Goal: Task Accomplishment & Management: Manage account settings

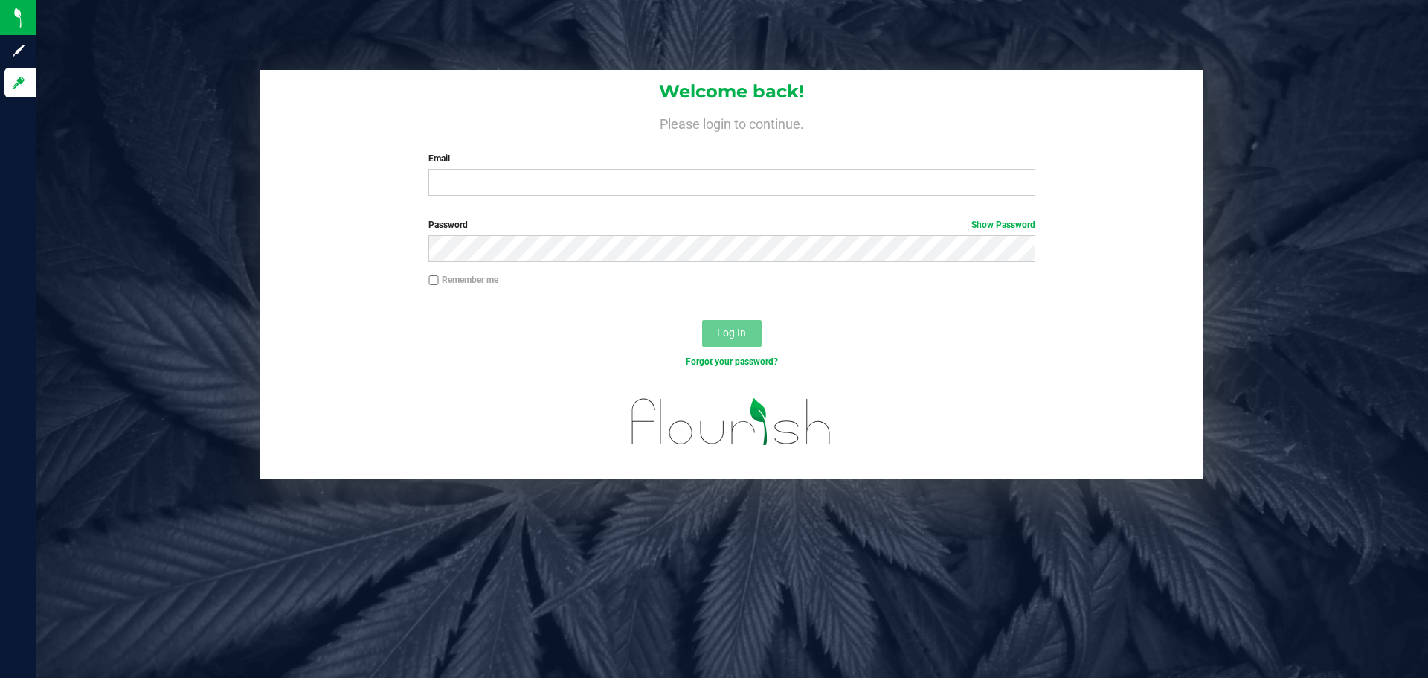
click at [533, 160] on label "Email" at bounding box center [731, 158] width 606 height 13
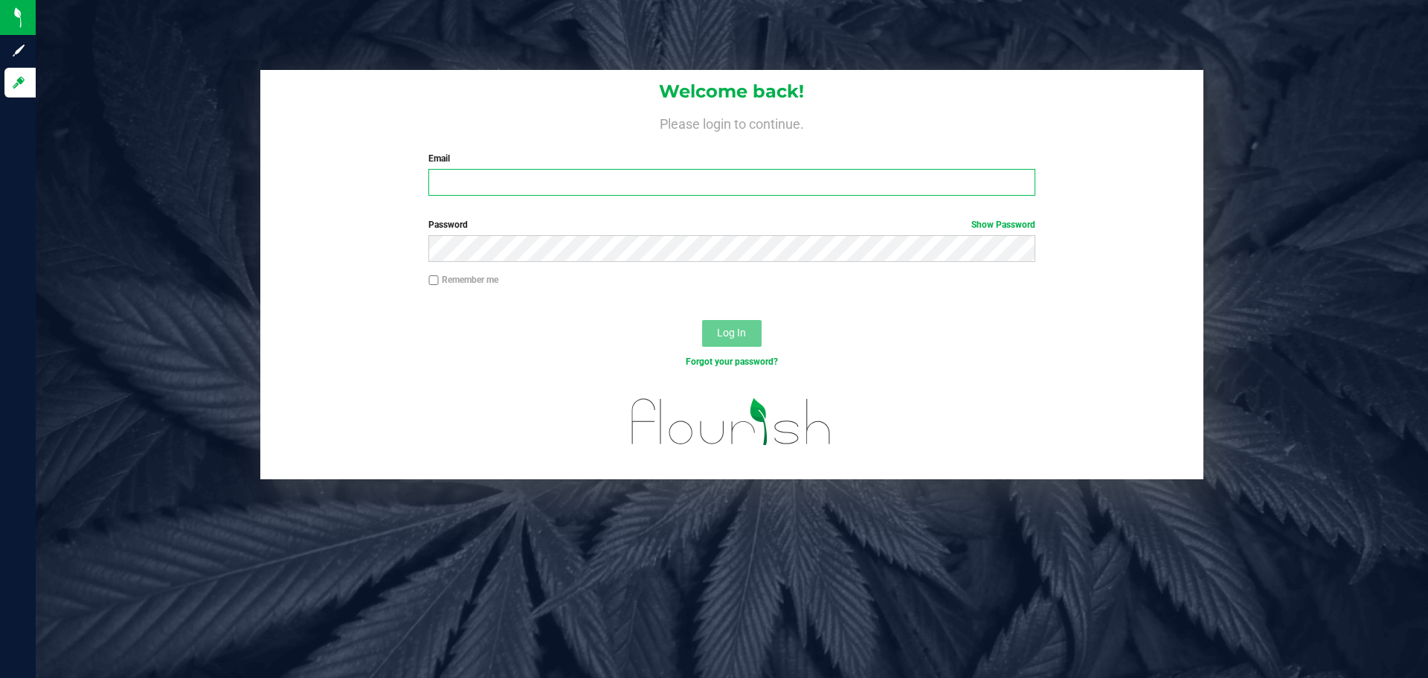
click at [533, 169] on input "Email" at bounding box center [731, 182] width 606 height 27
click at [535, 174] on input "Email" at bounding box center [731, 182] width 606 height 27
type input "[EMAIL_ADDRESS][DOMAIN_NAME]"
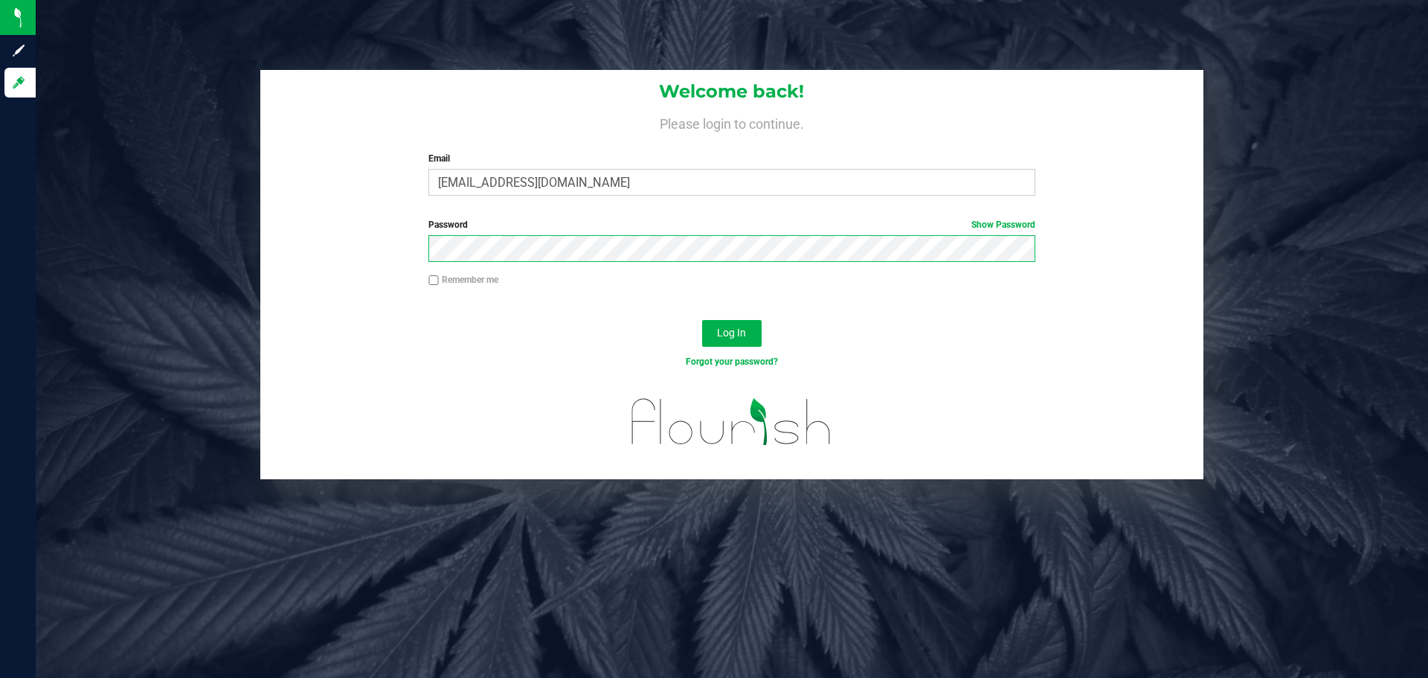
click at [702, 320] on button "Log In" at bounding box center [731, 333] width 59 height 27
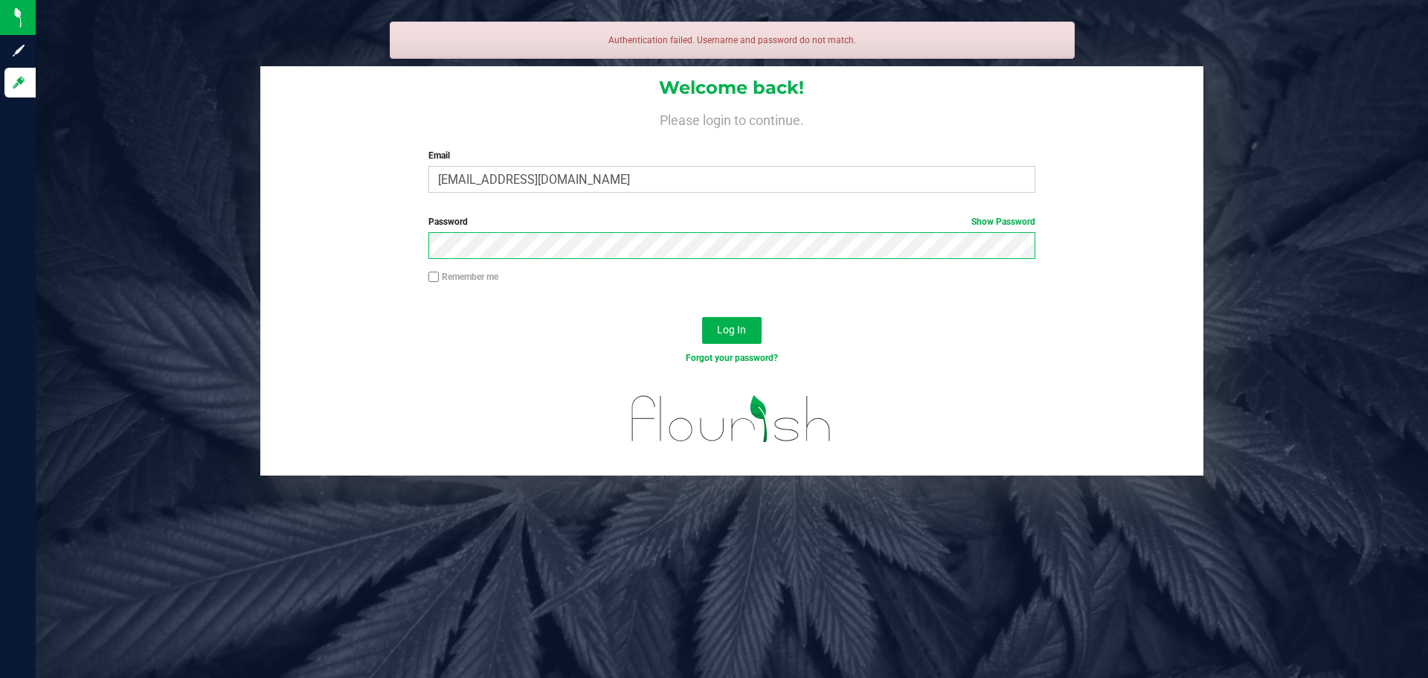
click at [702, 317] on button "Log In" at bounding box center [731, 330] width 59 height 27
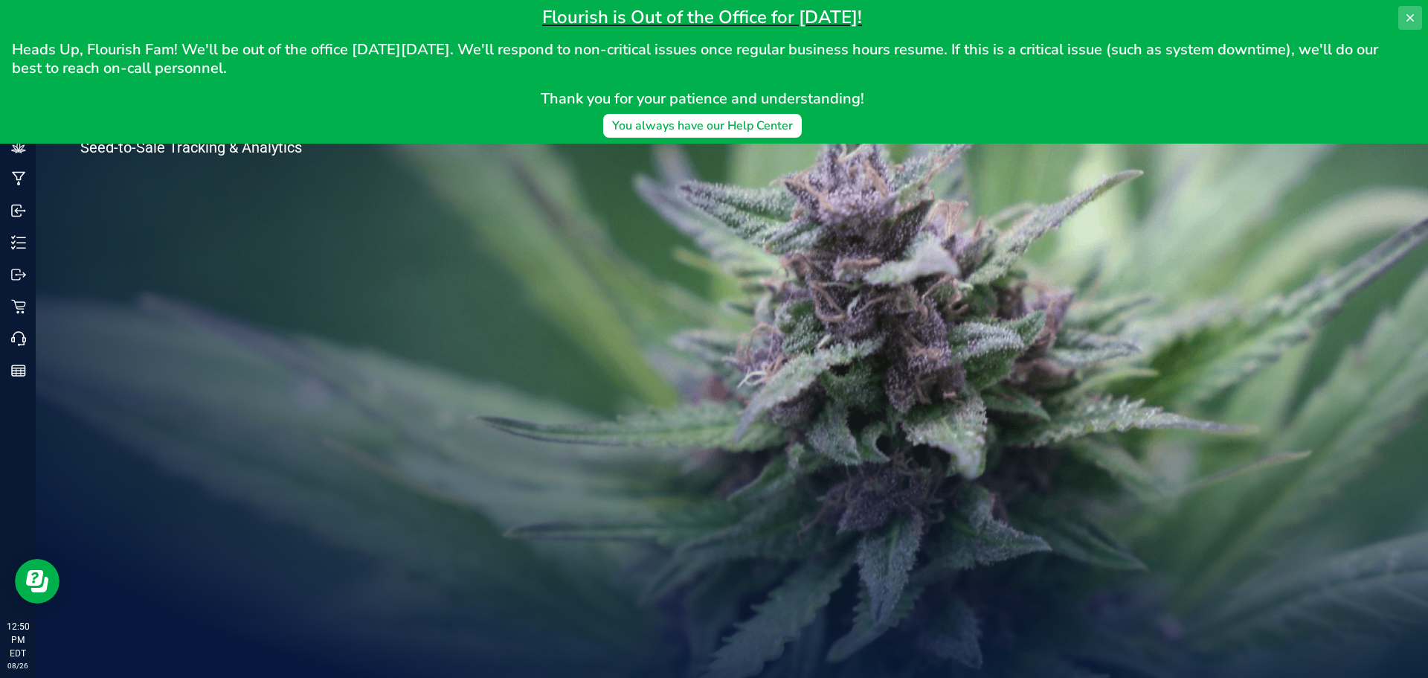
click at [1406, 22] on icon at bounding box center [1410, 18] width 12 height 12
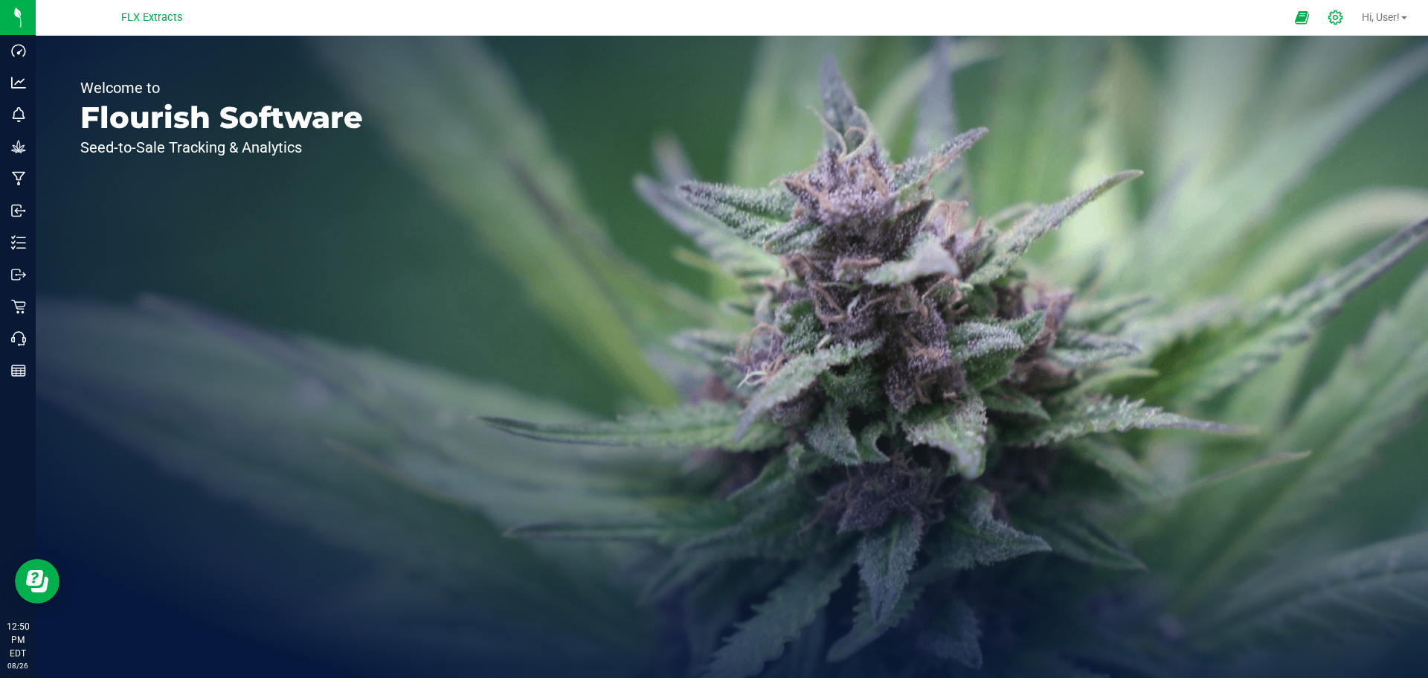
click at [1341, 13] on div at bounding box center [1335, 18] width 21 height 16
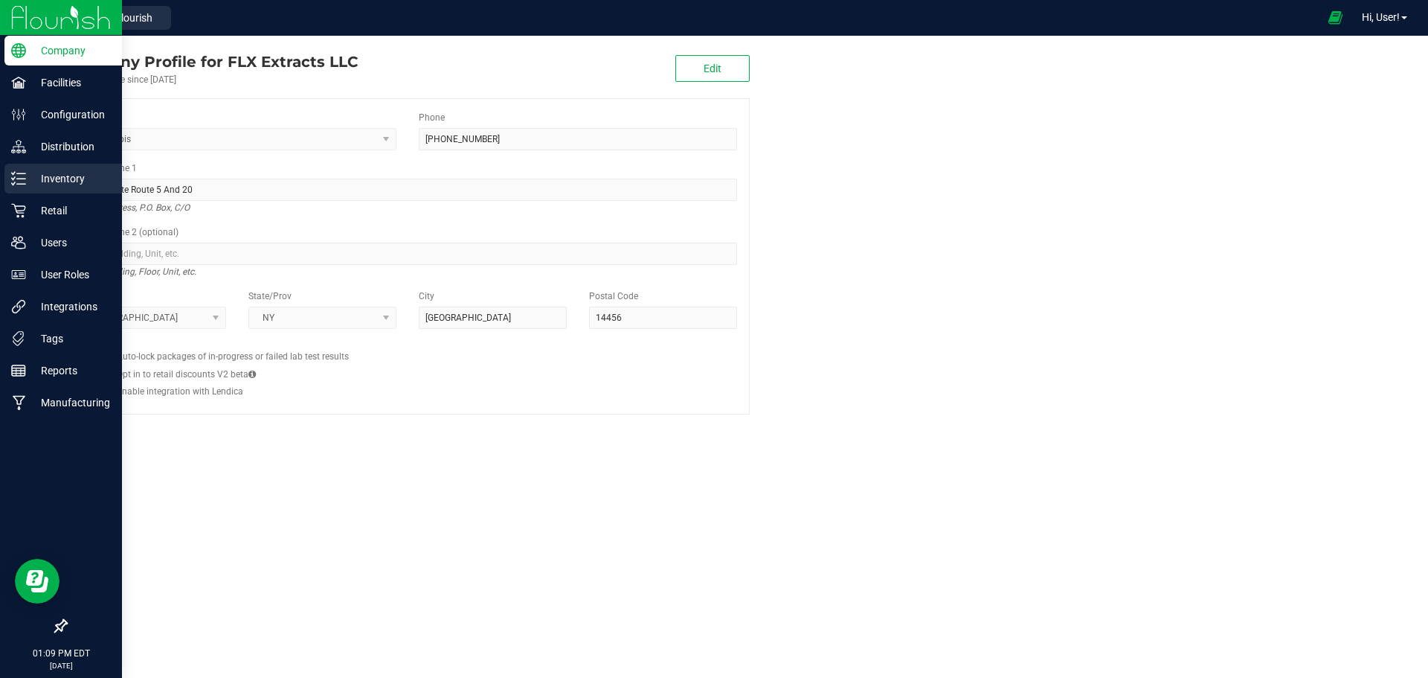
click at [63, 177] on p "Inventory" at bounding box center [70, 179] width 89 height 18
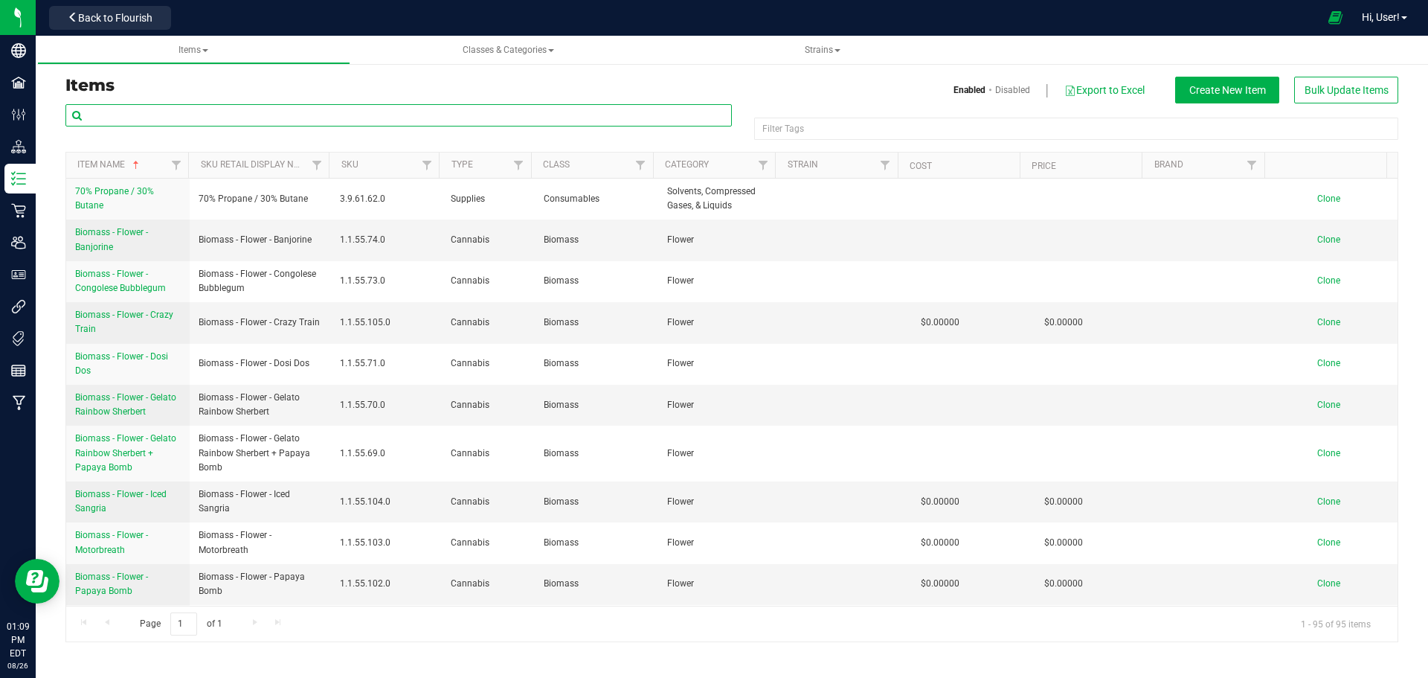
click at [176, 115] on input "text" at bounding box center [398, 115] width 666 height 22
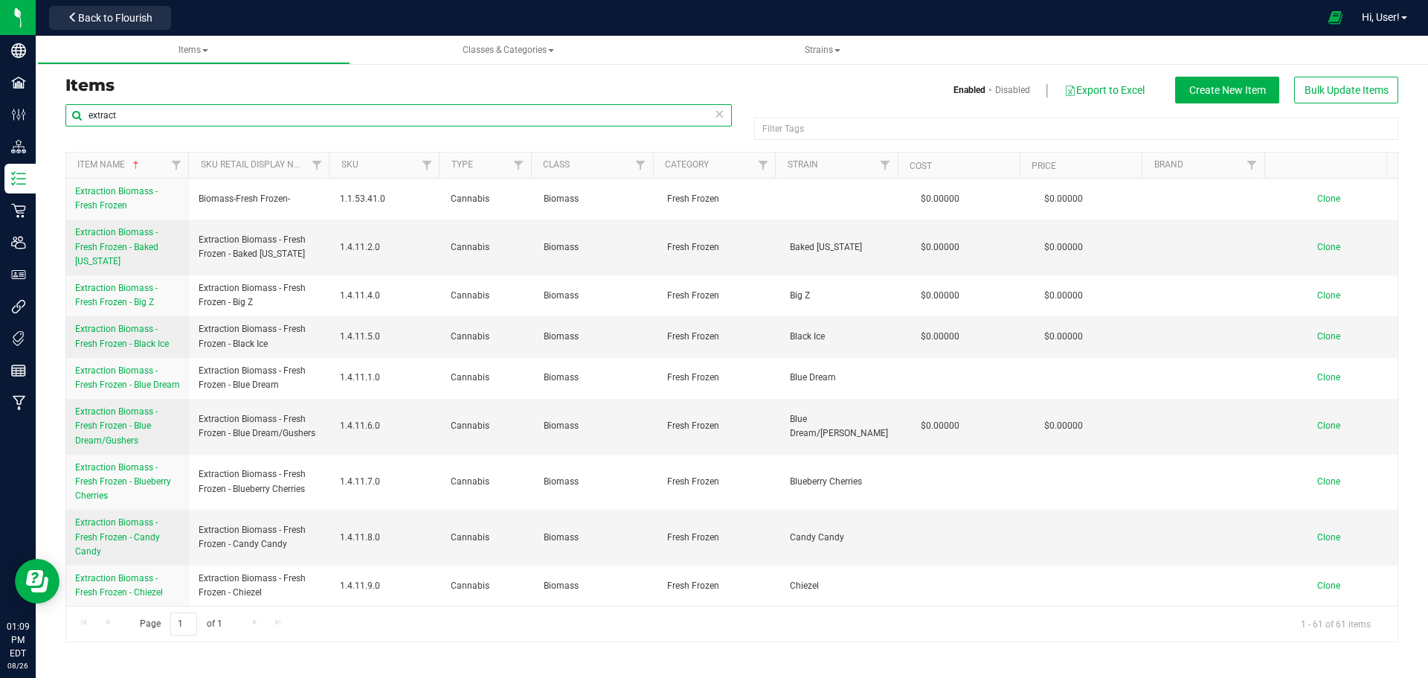
drag, startPoint x: 169, startPoint y: 120, endPoint x: 141, endPoint y: 112, distance: 28.7
click at [153, 116] on input "extract" at bounding box center [398, 115] width 666 height 22
click at [135, 110] on input "extract" at bounding box center [398, 115] width 666 height 22
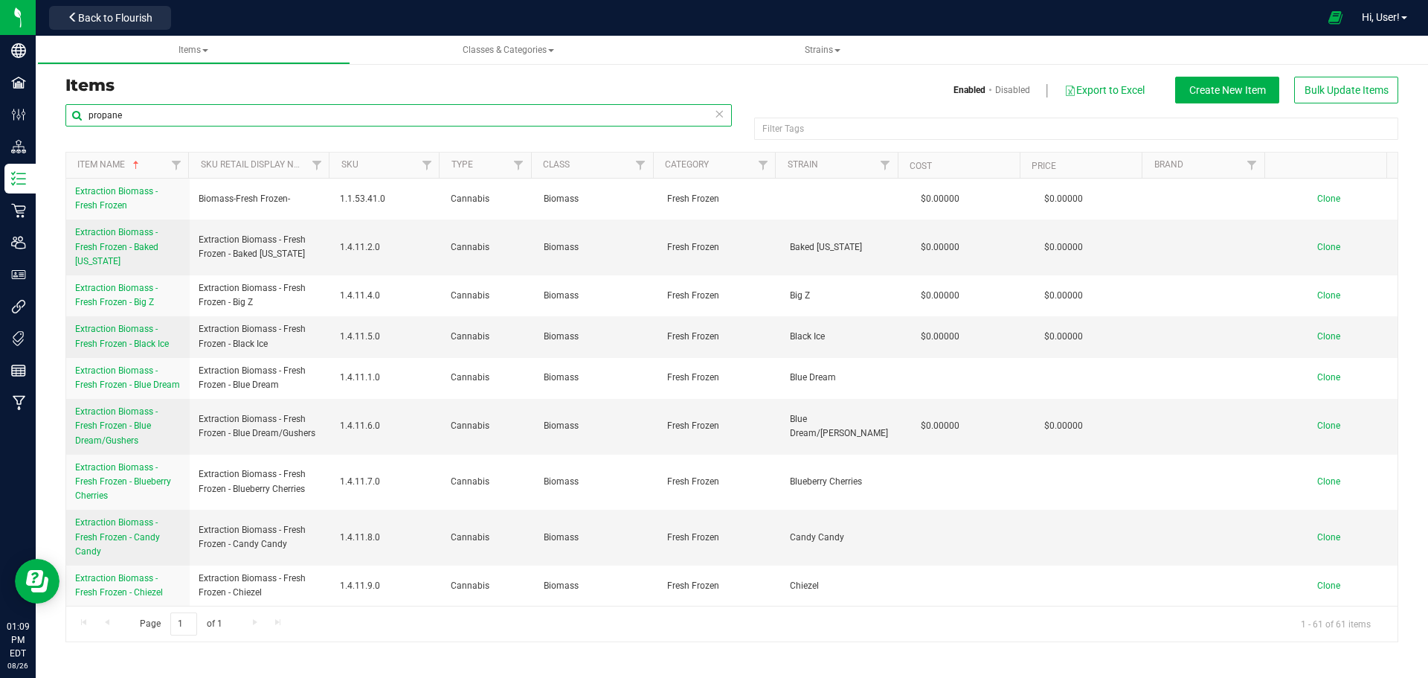
type input "propane"
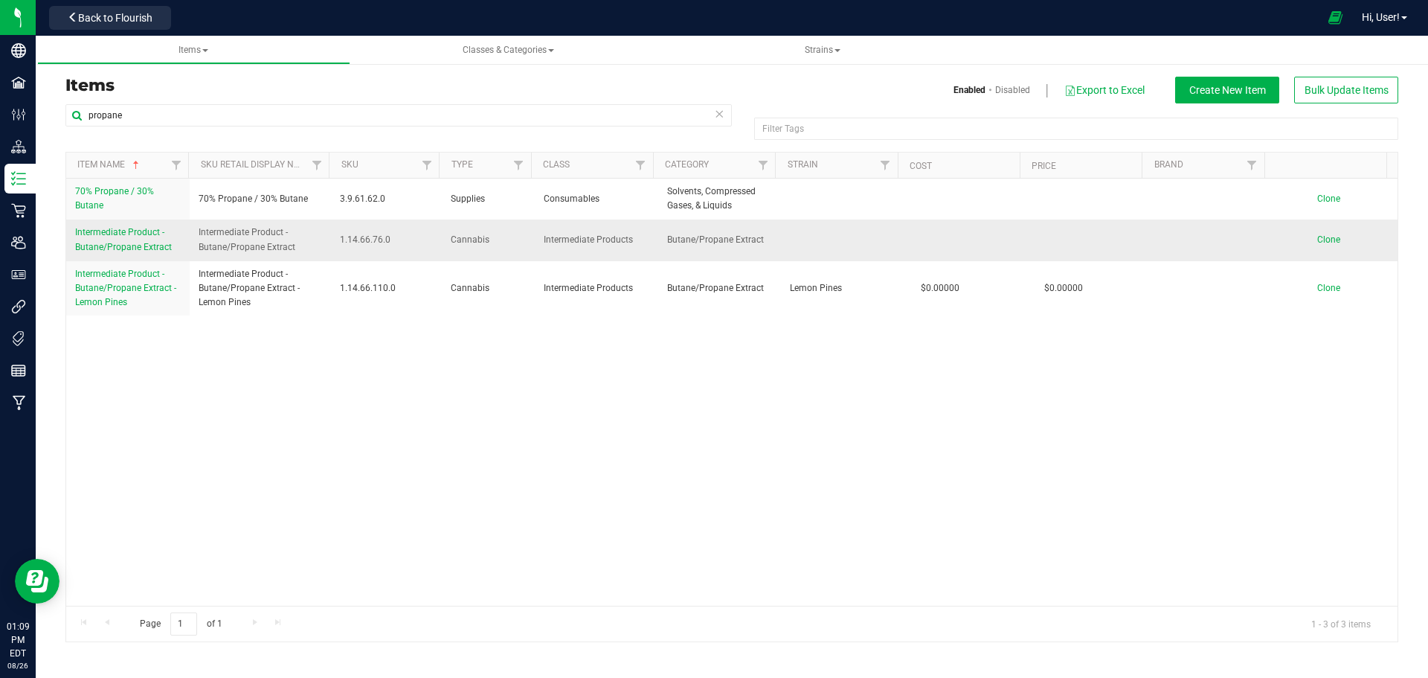
click at [158, 247] on span "Intermediate Product - Butane/Propane Extract" at bounding box center [123, 239] width 97 height 25
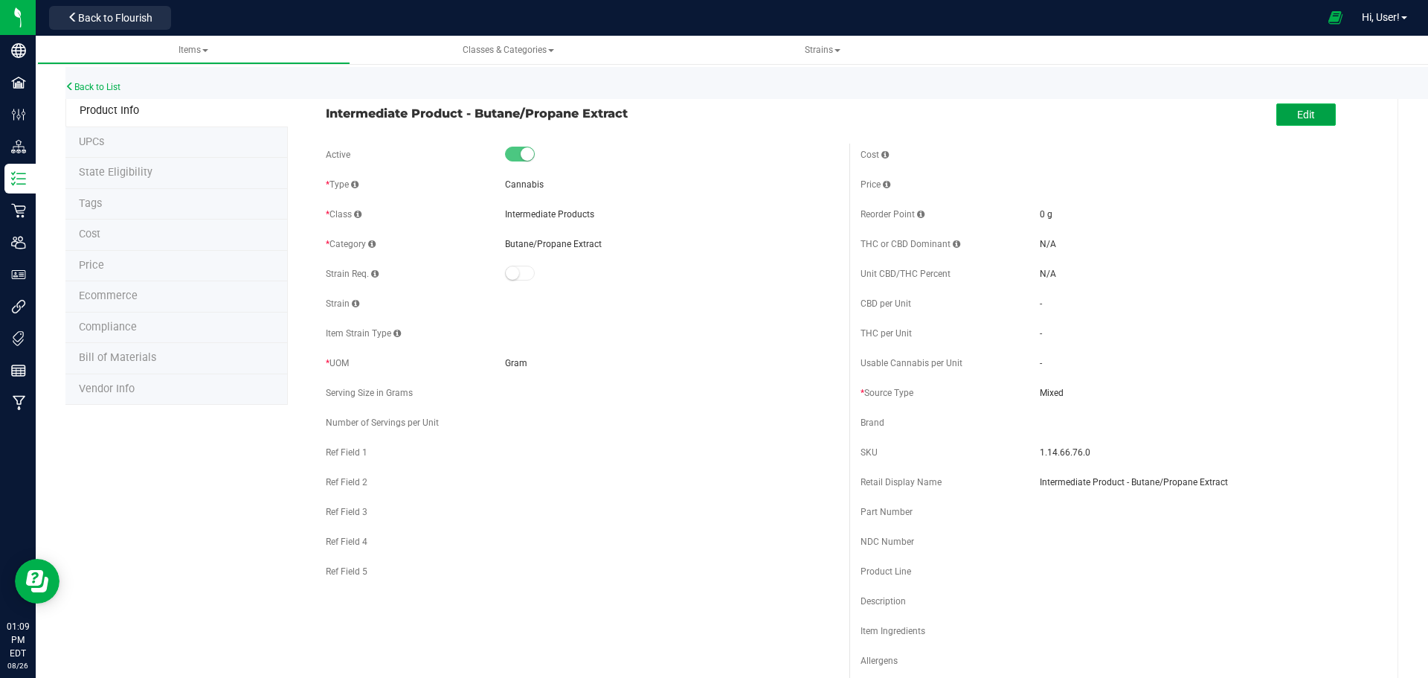
click at [1284, 117] on button "Edit" at bounding box center [1305, 114] width 59 height 22
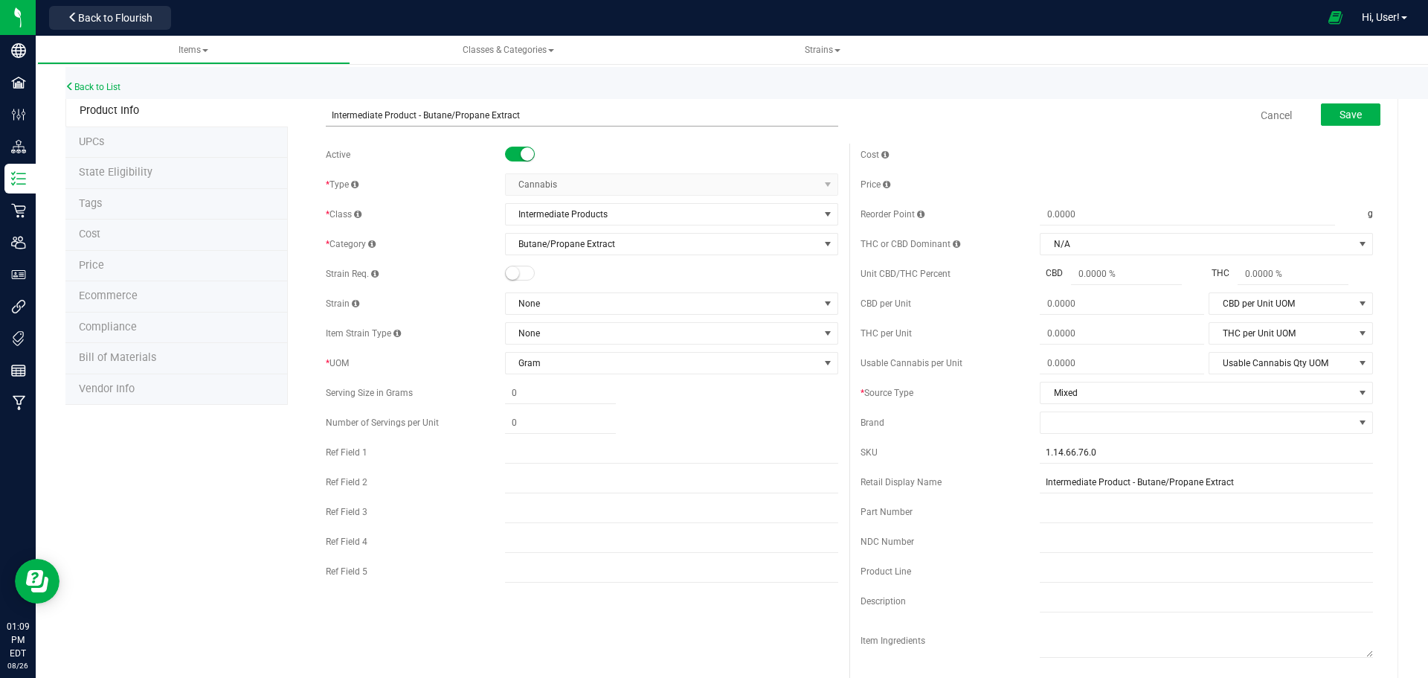
drag, startPoint x: 488, startPoint y: 113, endPoint x: 425, endPoint y: 123, distance: 63.2
click at [425, 123] on input "Intermediate Product - Butane/Propane Extract" at bounding box center [582, 115] width 512 height 22
type input "Intermediate Product - BHO Extract"
click at [1343, 115] on span "Save" at bounding box center [1350, 115] width 22 height 12
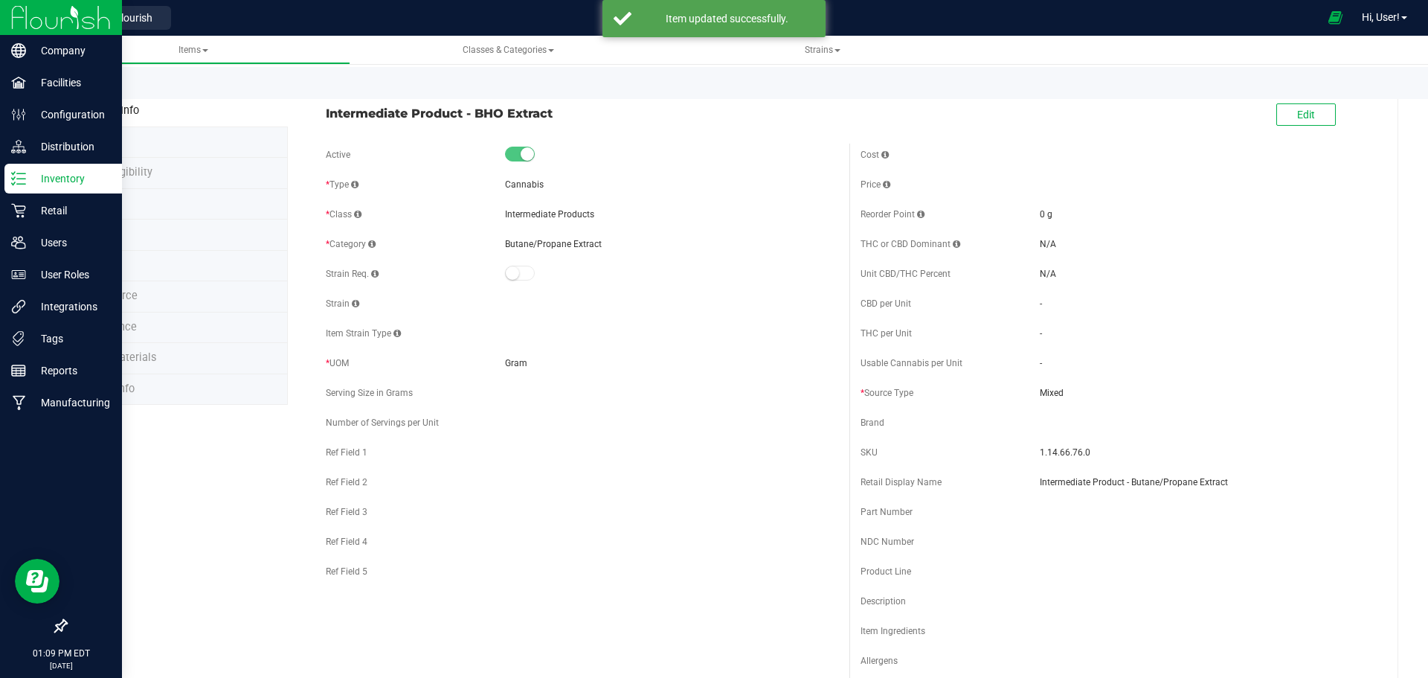
click at [4, 188] on div "Inventory" at bounding box center [63, 179] width 118 height 30
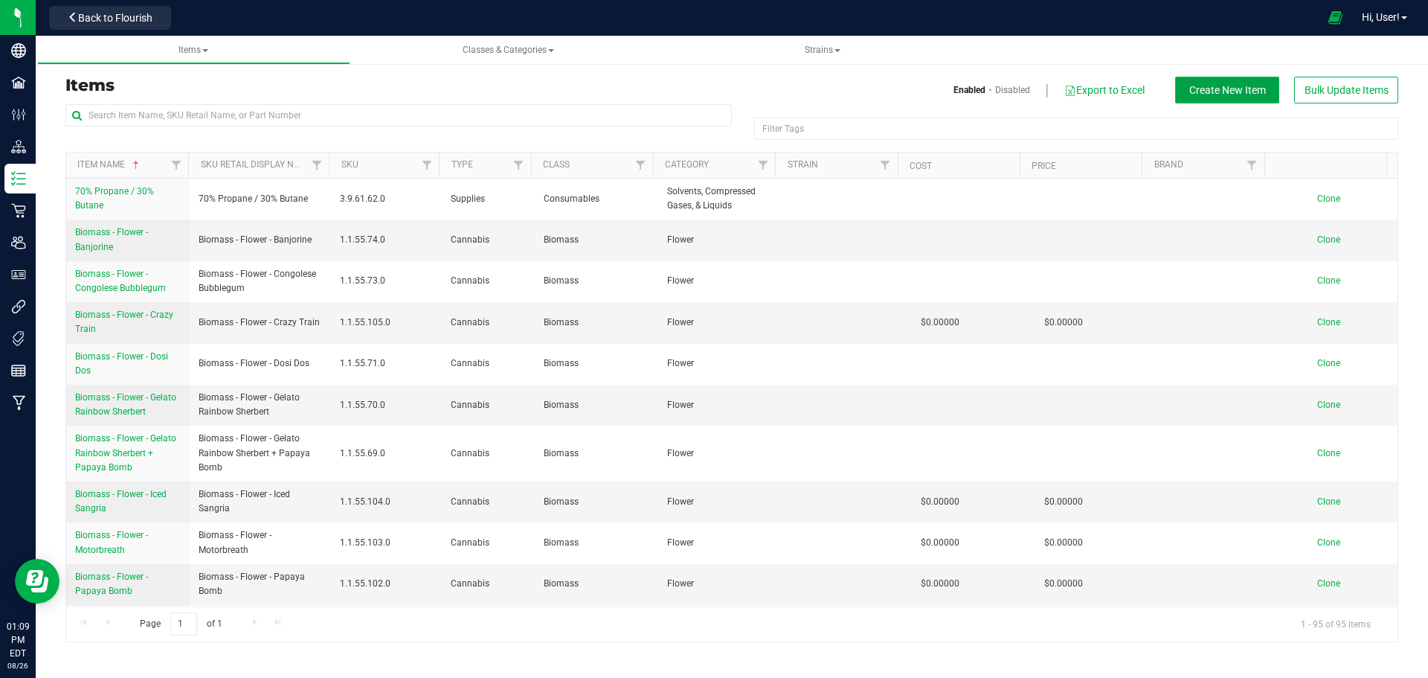
click at [1258, 91] on span "Create New Item" at bounding box center [1227, 90] width 77 height 12
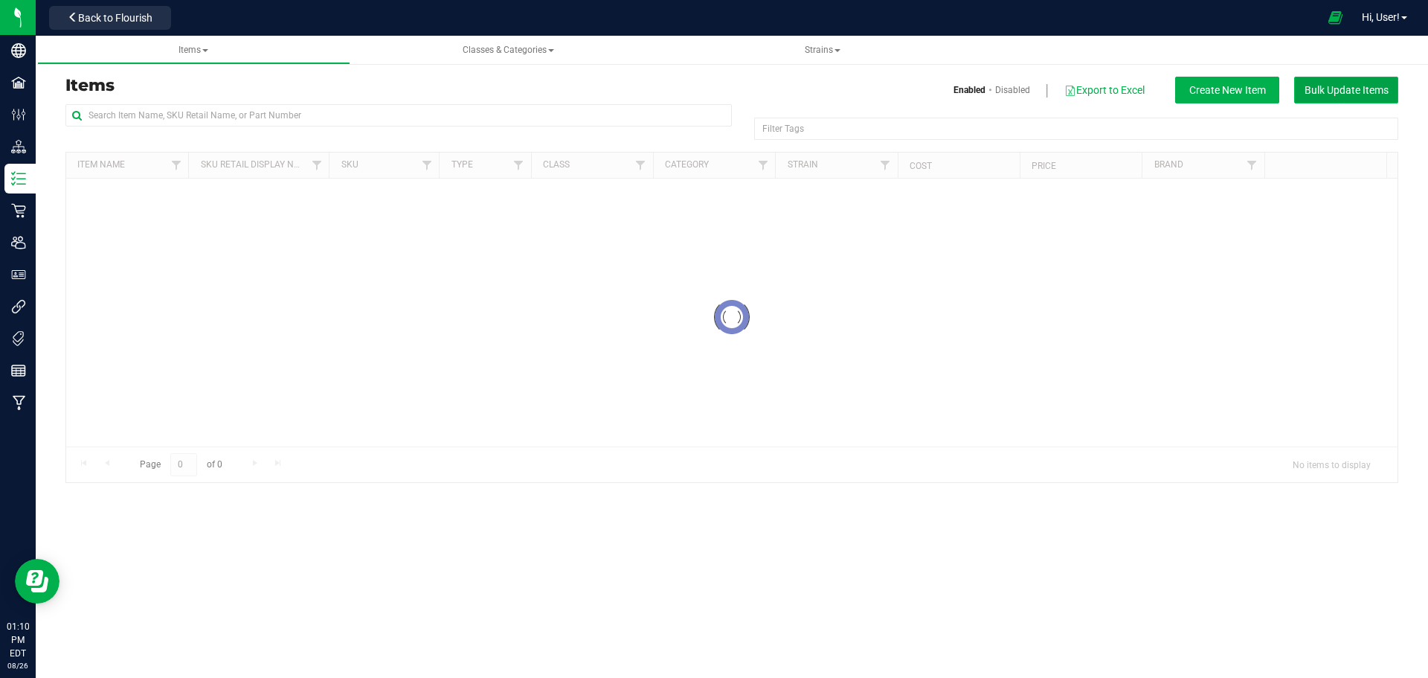
click at [1327, 97] on button "Bulk Update Items" at bounding box center [1346, 90] width 104 height 27
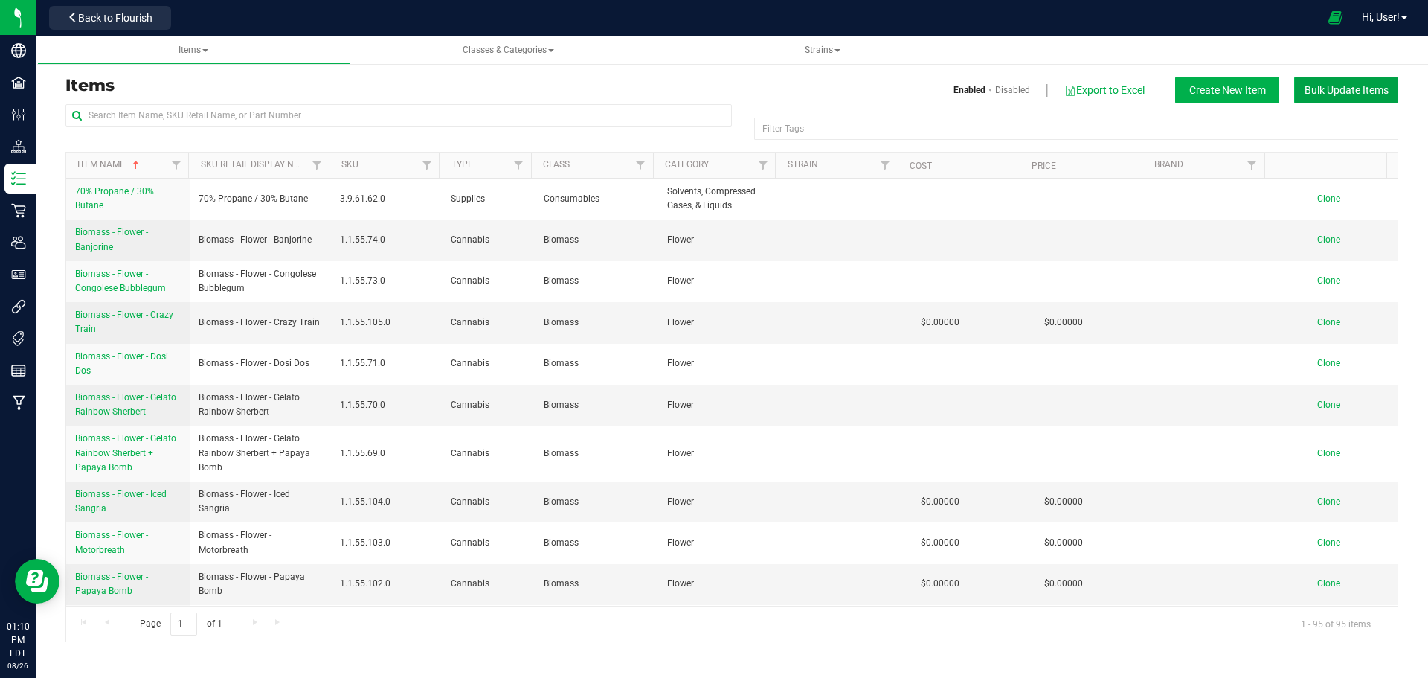
click at [1375, 87] on span "Bulk Update Items" at bounding box center [1347, 90] width 84 height 12
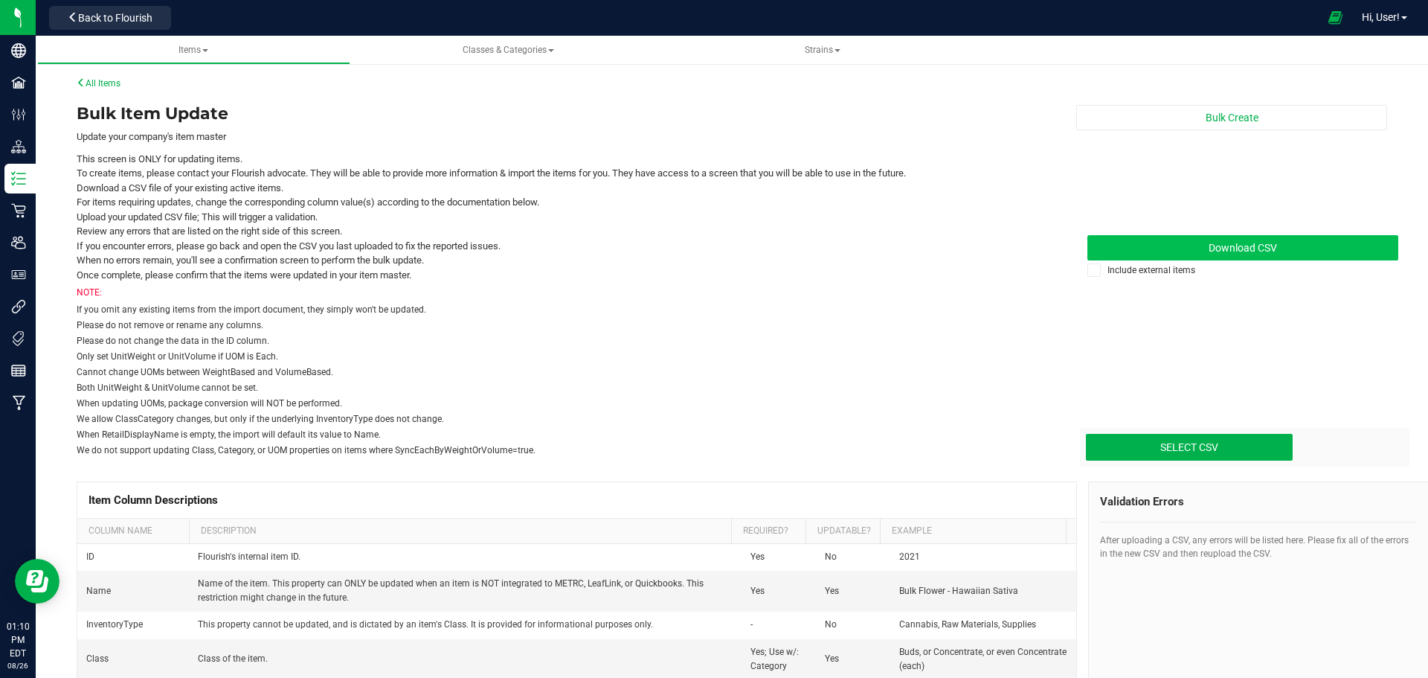
click at [1260, 252] on span "Download CSV" at bounding box center [1243, 248] width 68 height 12
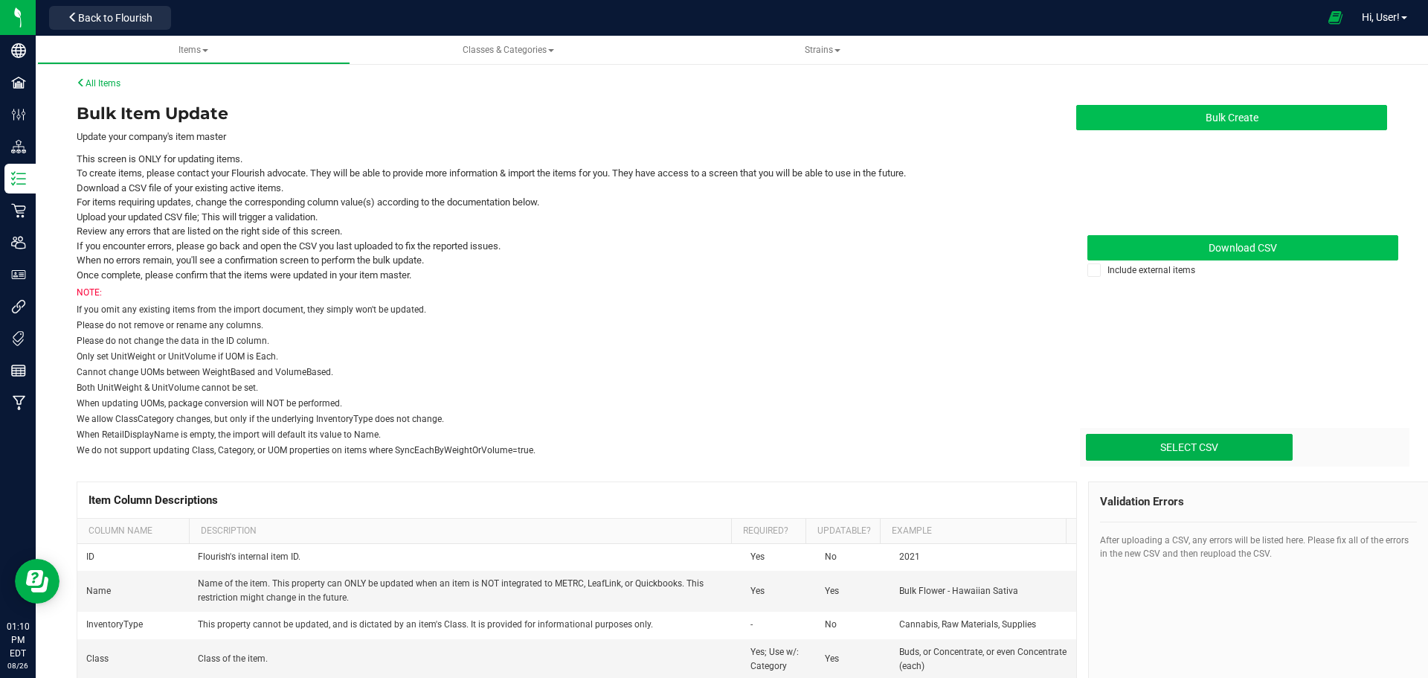
click at [1260, 113] on button "Bulk Create" at bounding box center [1231, 117] width 311 height 25
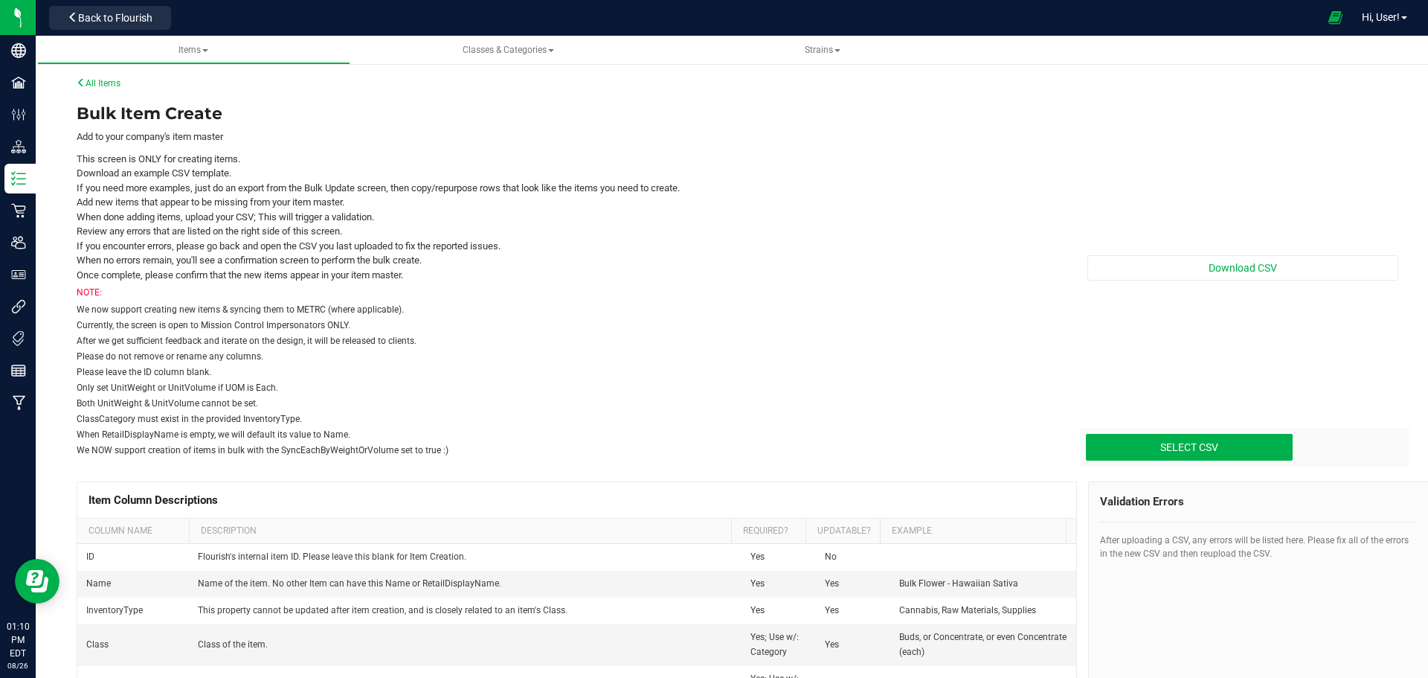
click at [1221, 286] on div "Download CSV Select CSV Drop files here to upload" at bounding box center [1231, 280] width 333 height 358
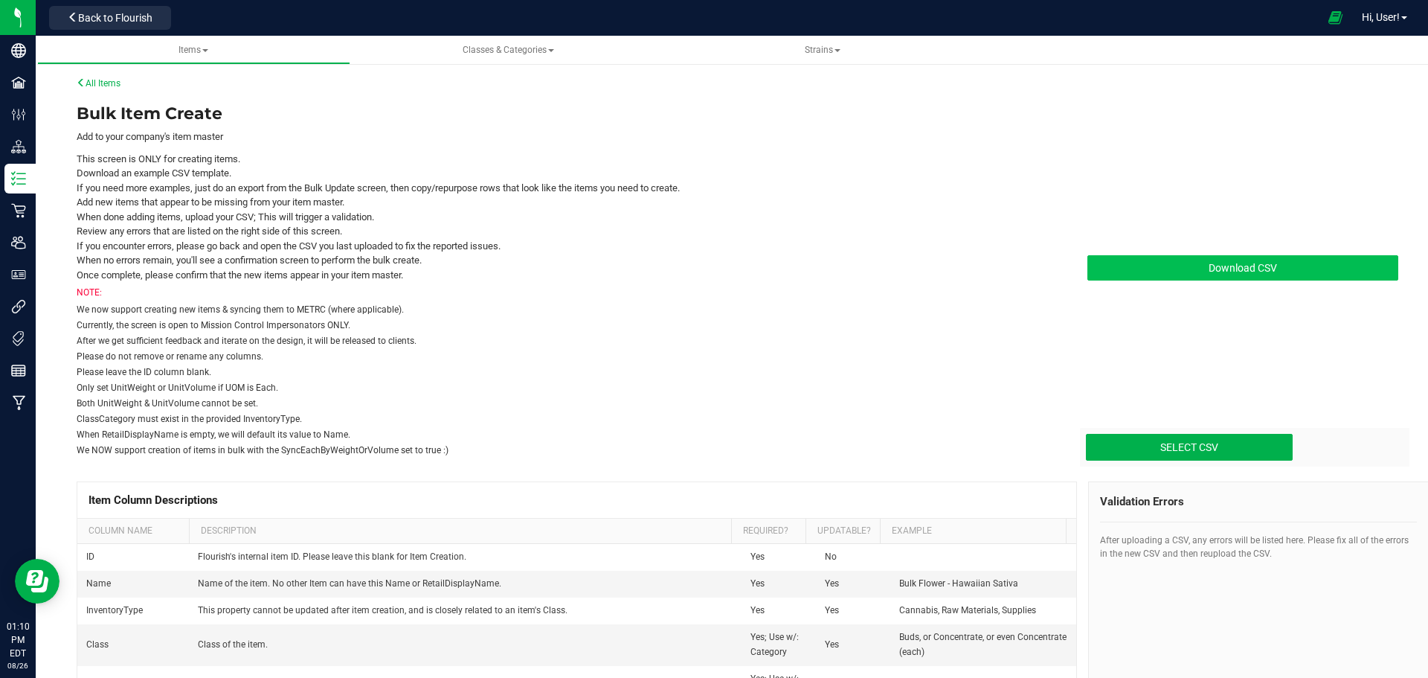
click at [1224, 266] on span "Download CSV" at bounding box center [1243, 268] width 68 height 12
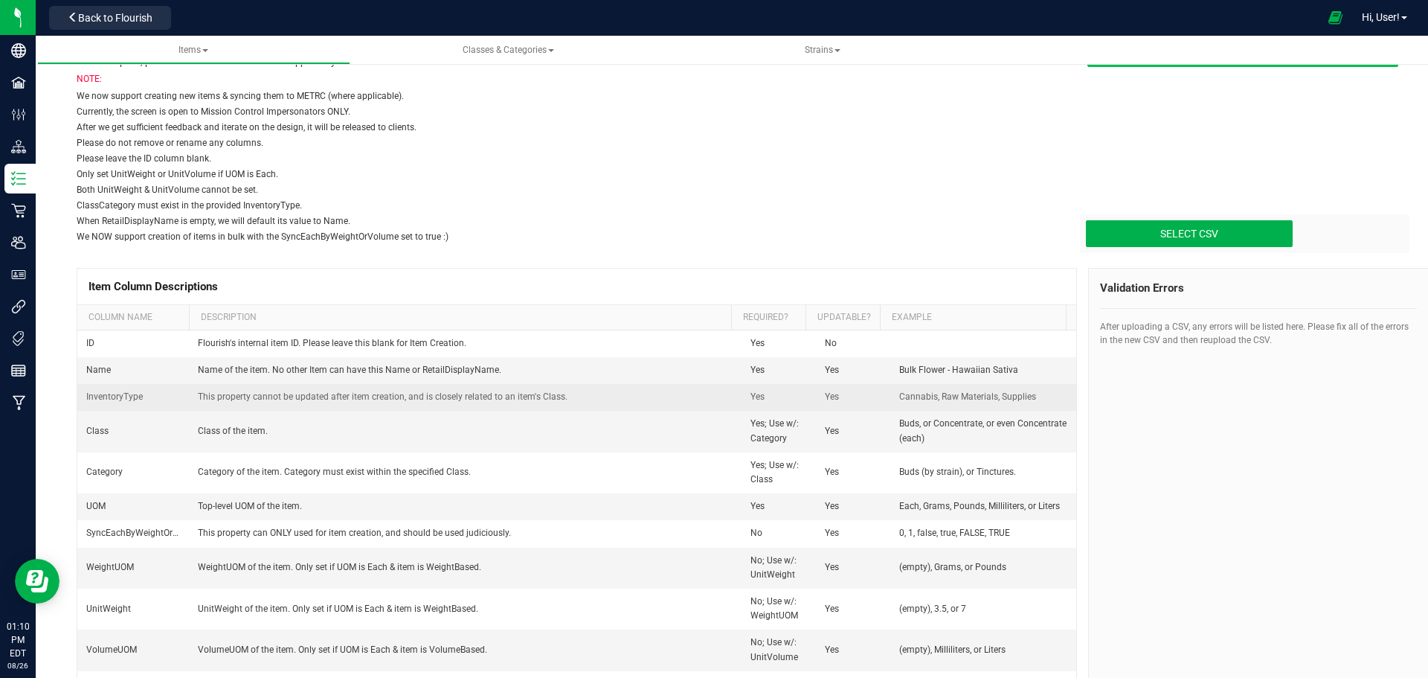
scroll to position [223, 0]
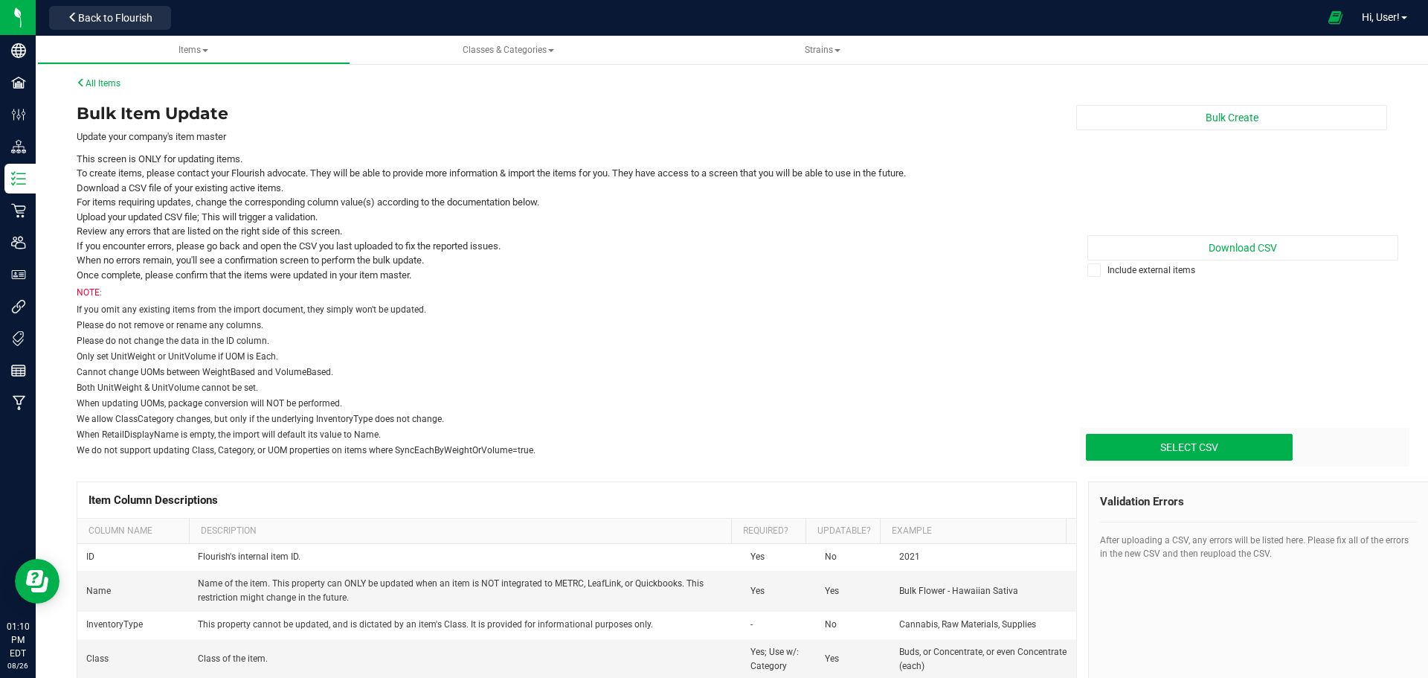
drag, startPoint x: 277, startPoint y: 249, endPoint x: 284, endPoint y: 254, distance: 8.5
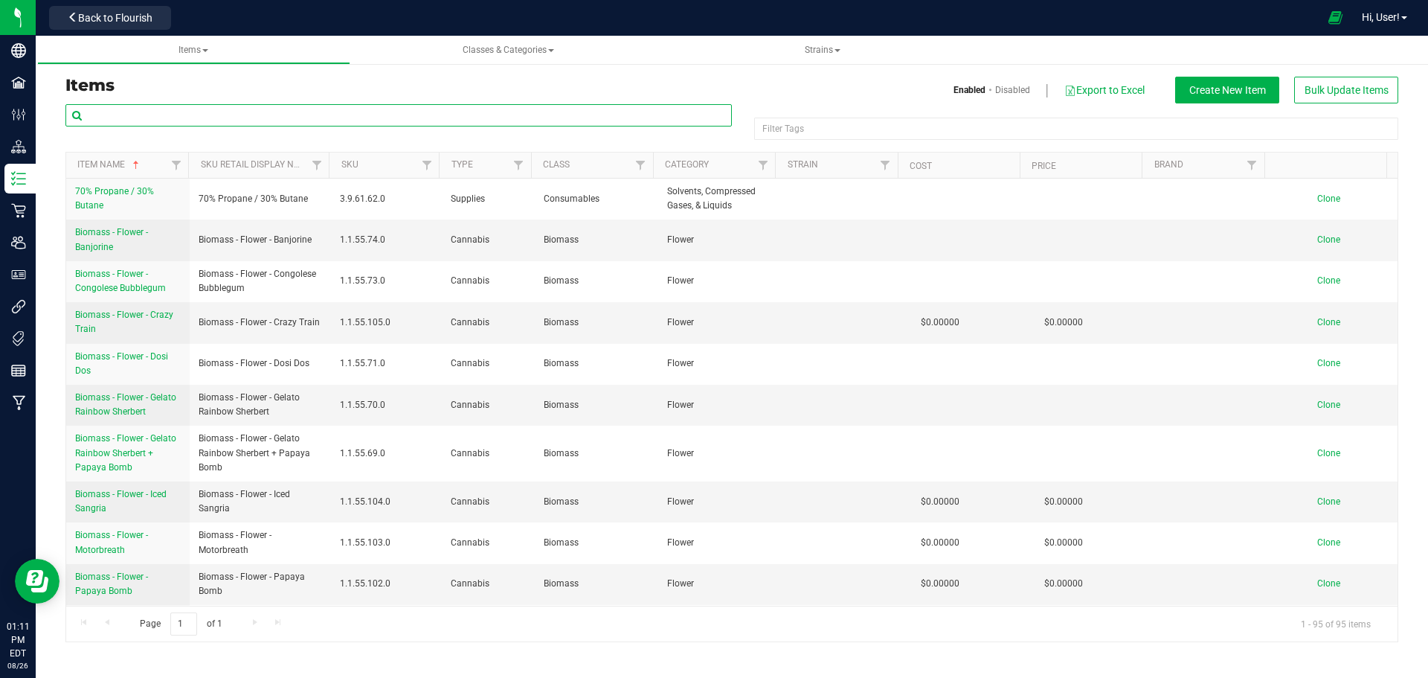
click at [172, 116] on input "text" at bounding box center [398, 115] width 666 height 22
type input "BHO"
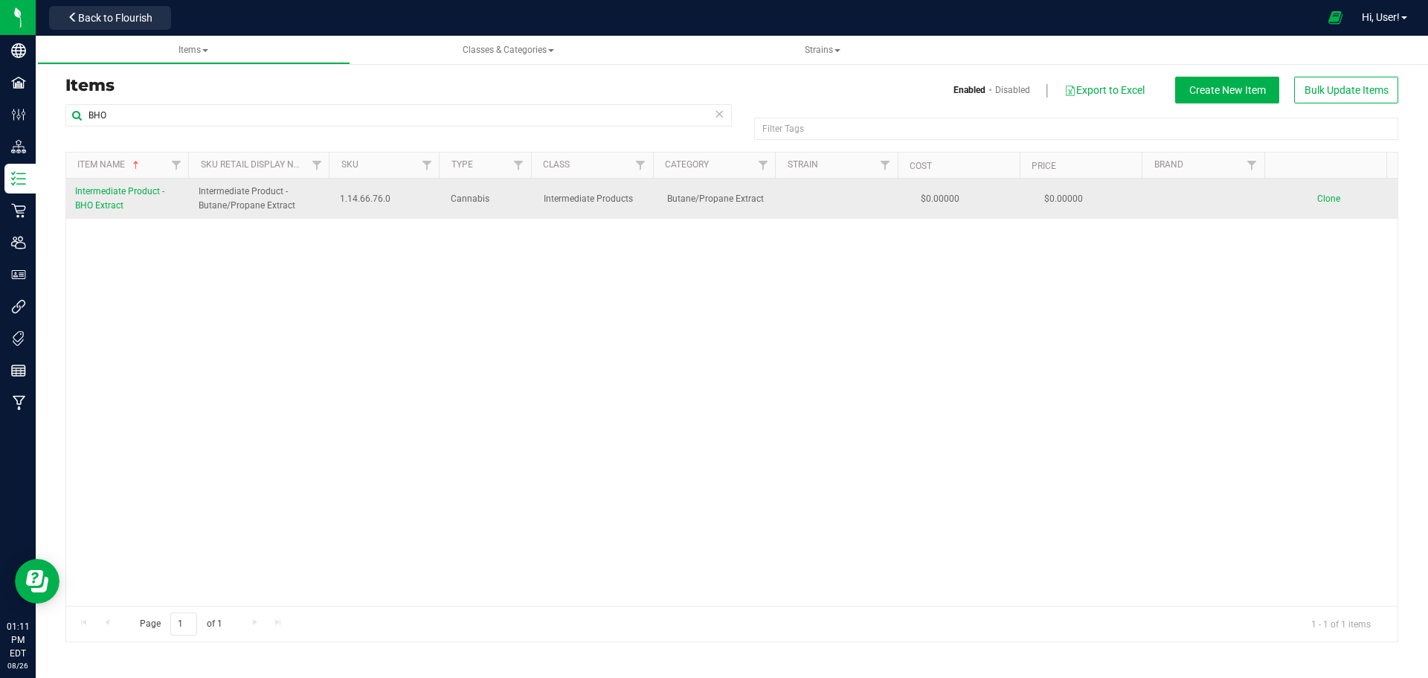
click at [119, 205] on span "Intermediate Product - BHO Extract" at bounding box center [119, 198] width 89 height 25
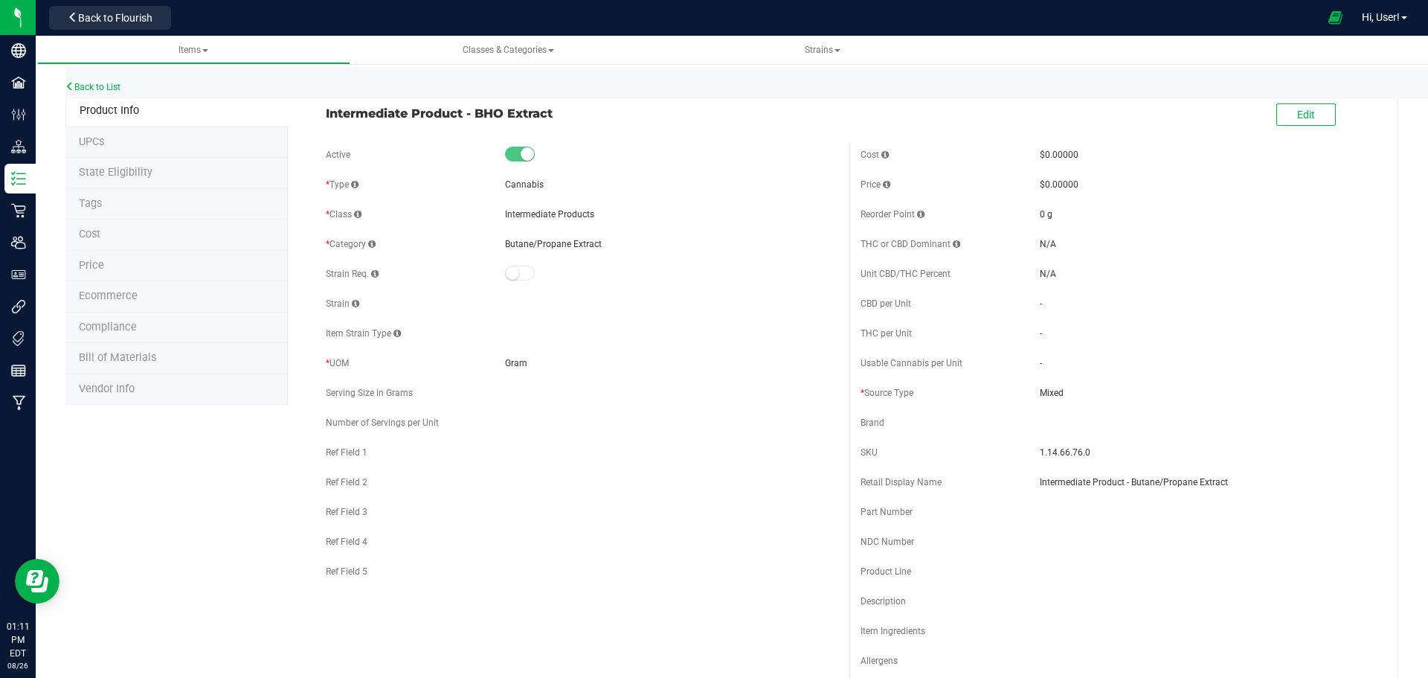
click at [549, 111] on span "Intermediate Product - BHO Extract" at bounding box center [582, 113] width 512 height 18
copy div "Intermediate Product - BHO Extract"
drag, startPoint x: 607, startPoint y: 238, endPoint x: 483, endPoint y: 253, distance: 124.4
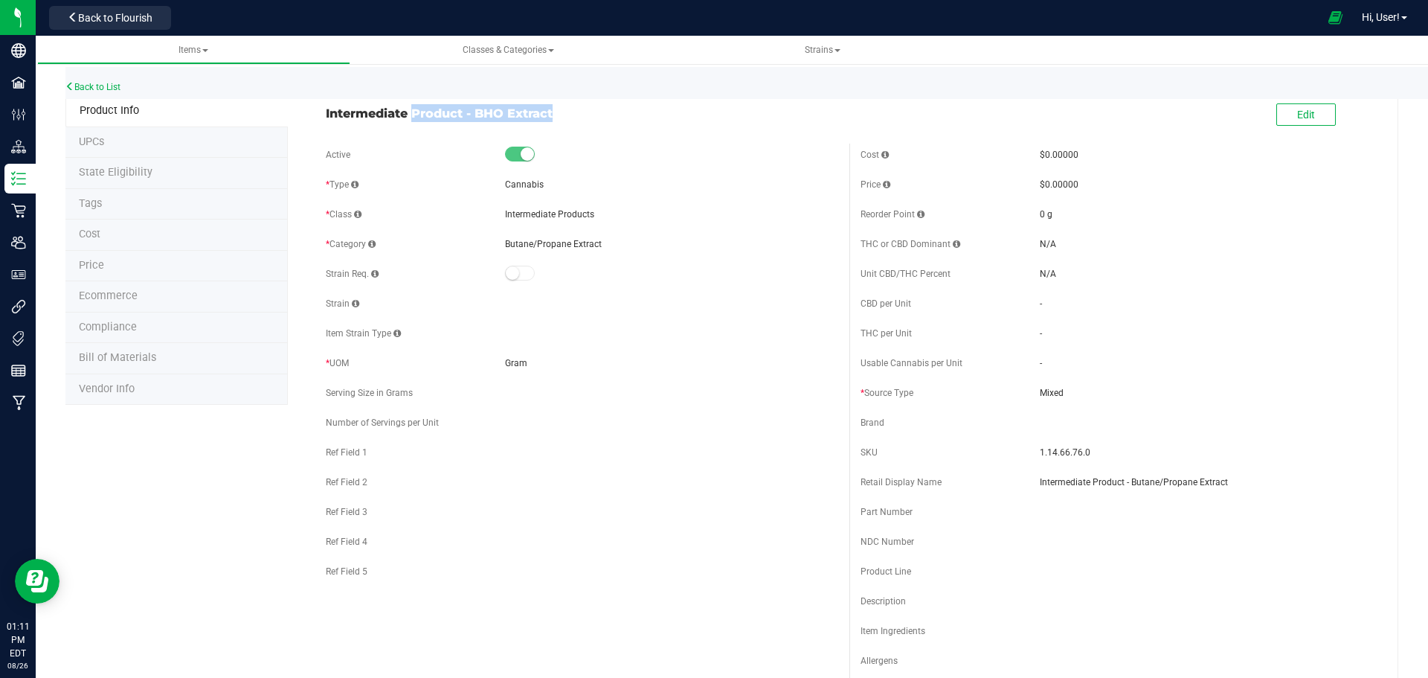
click at [483, 253] on div "* Category Butane/Propane Extract" at bounding box center [582, 244] width 512 height 22
copy div "Butane/Propane Extract"
click at [613, 279] on div at bounding box center [671, 273] width 333 height 15
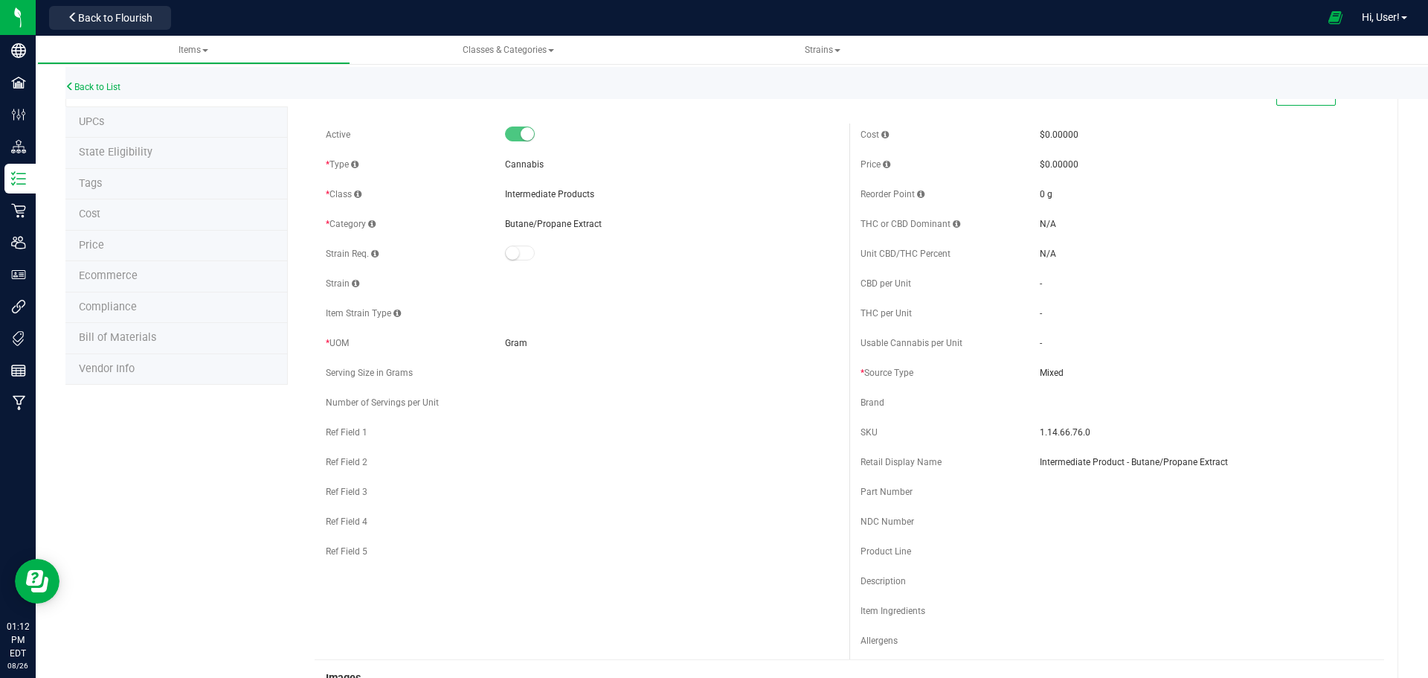
scroll to position [14, 0]
click at [1305, 103] on button "Edit" at bounding box center [1305, 100] width 59 height 22
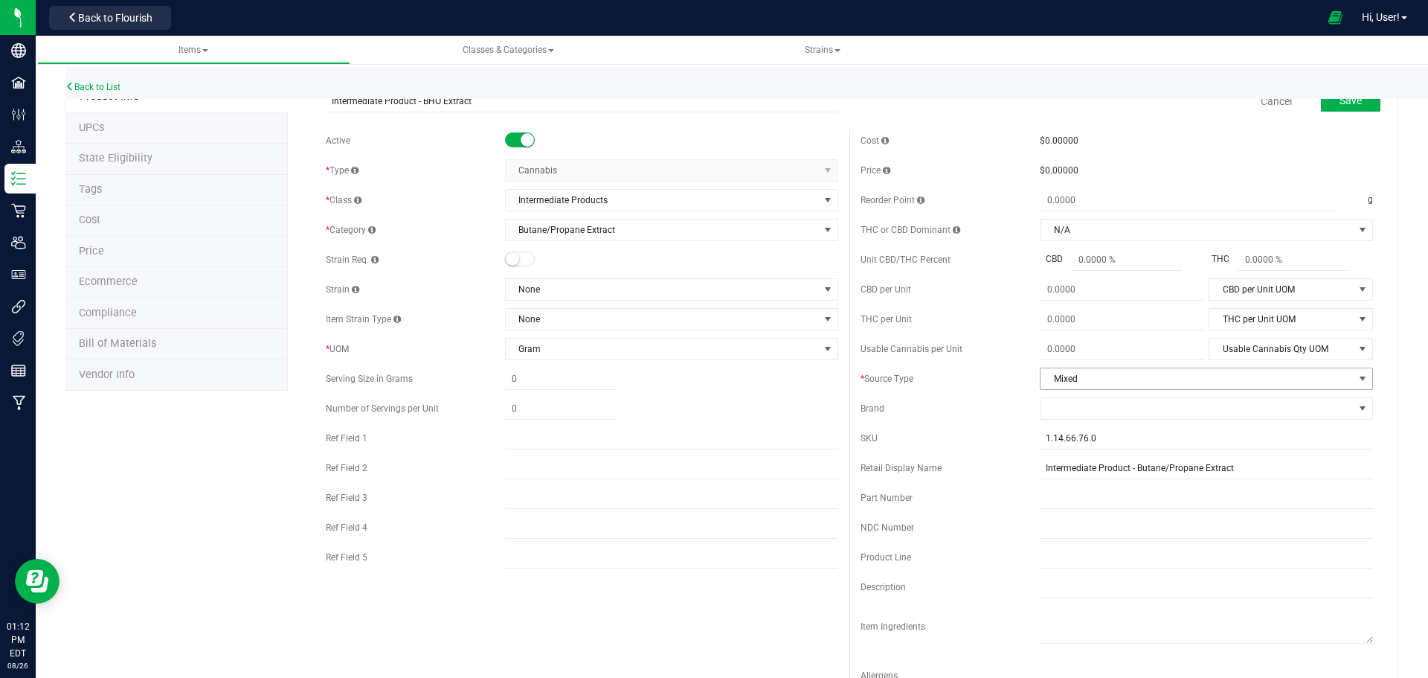
click at [1079, 378] on span "Mixed" at bounding box center [1196, 378] width 313 height 21
click at [728, 623] on div "Active * Type Cannabis Select type Cannabis Non-Inventory Raw Materials Supplie…" at bounding box center [849, 416] width 1069 height 574
click at [860, 382] on span "*" at bounding box center [862, 378] width 4 height 10
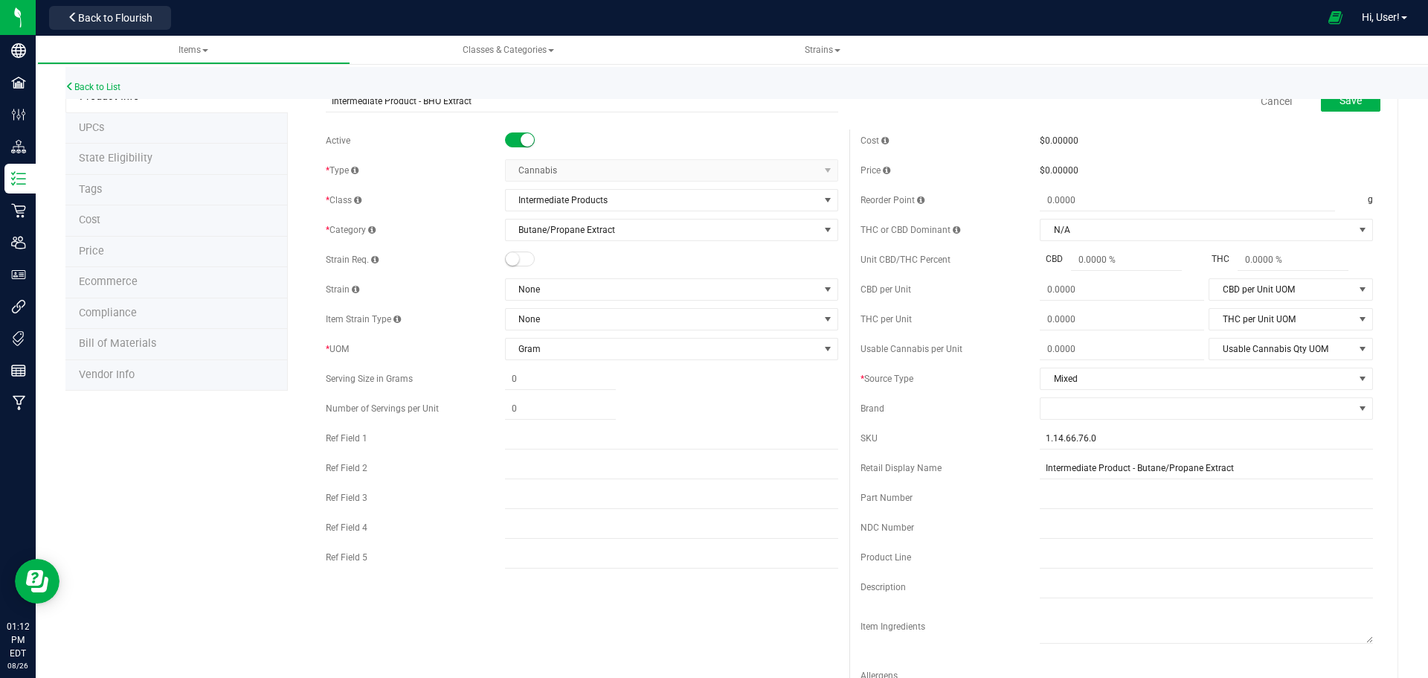
click at [886, 380] on span "* Source Type" at bounding box center [886, 378] width 53 height 10
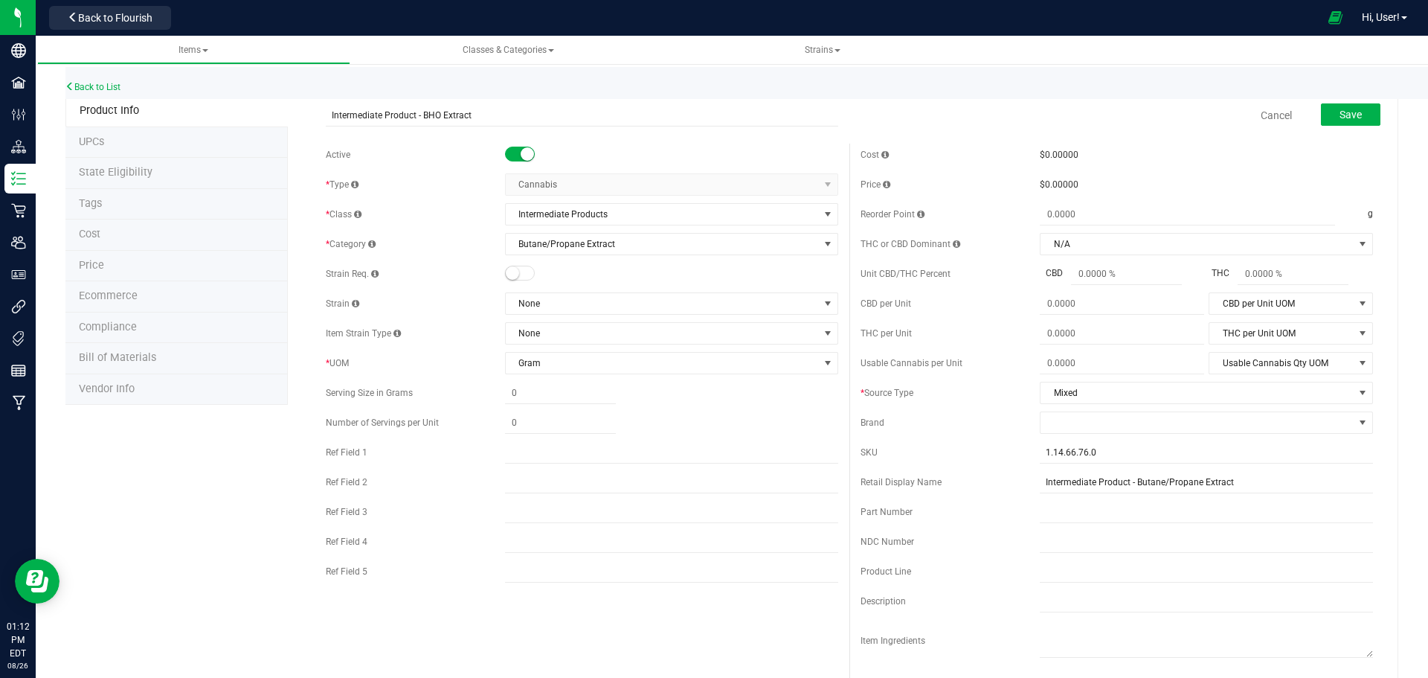
click at [1254, 115] on span "Cancel" at bounding box center [1276, 115] width 45 height 30
click at [1261, 115] on link "Cancel" at bounding box center [1276, 115] width 31 height 15
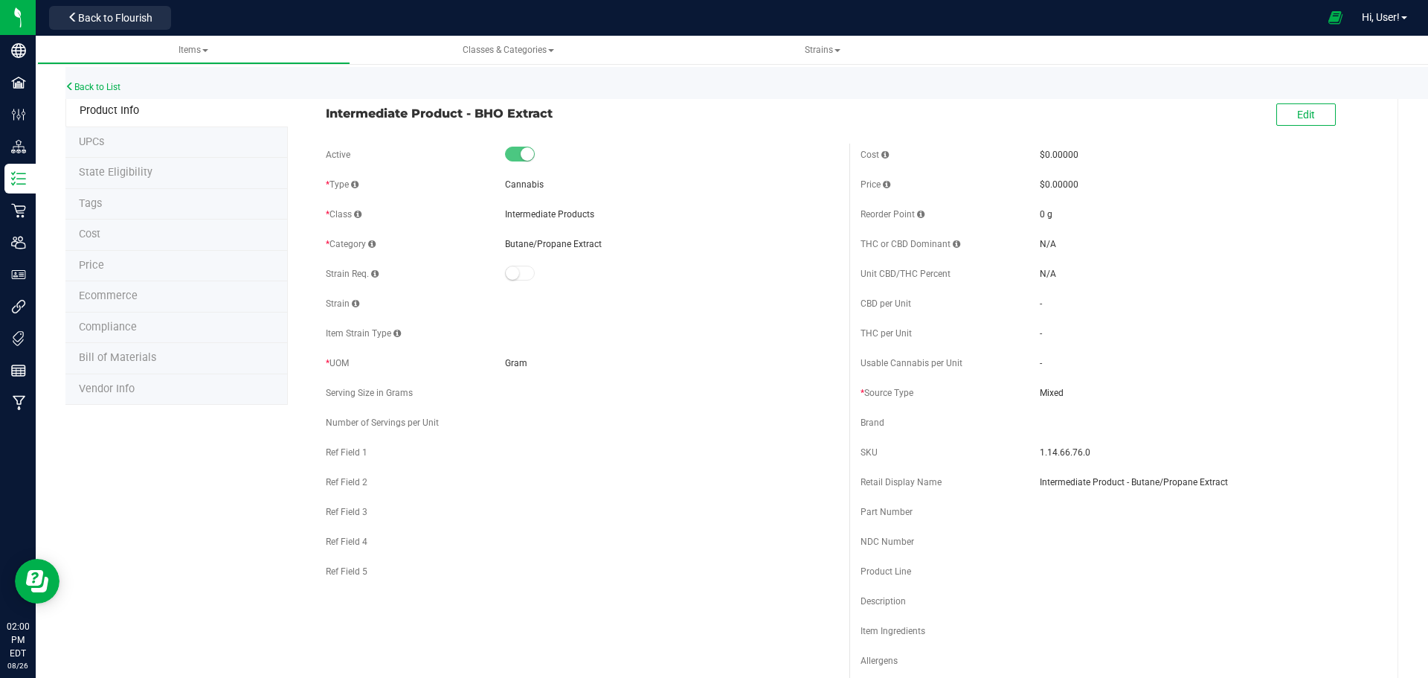
drag, startPoint x: 692, startPoint y: 435, endPoint x: 669, endPoint y: 452, distance: 28.7
drag, startPoint x: 1058, startPoint y: 245, endPoint x: 959, endPoint y: 256, distance: 99.5
click at [199, 46] on span "Items" at bounding box center [193, 50] width 30 height 10
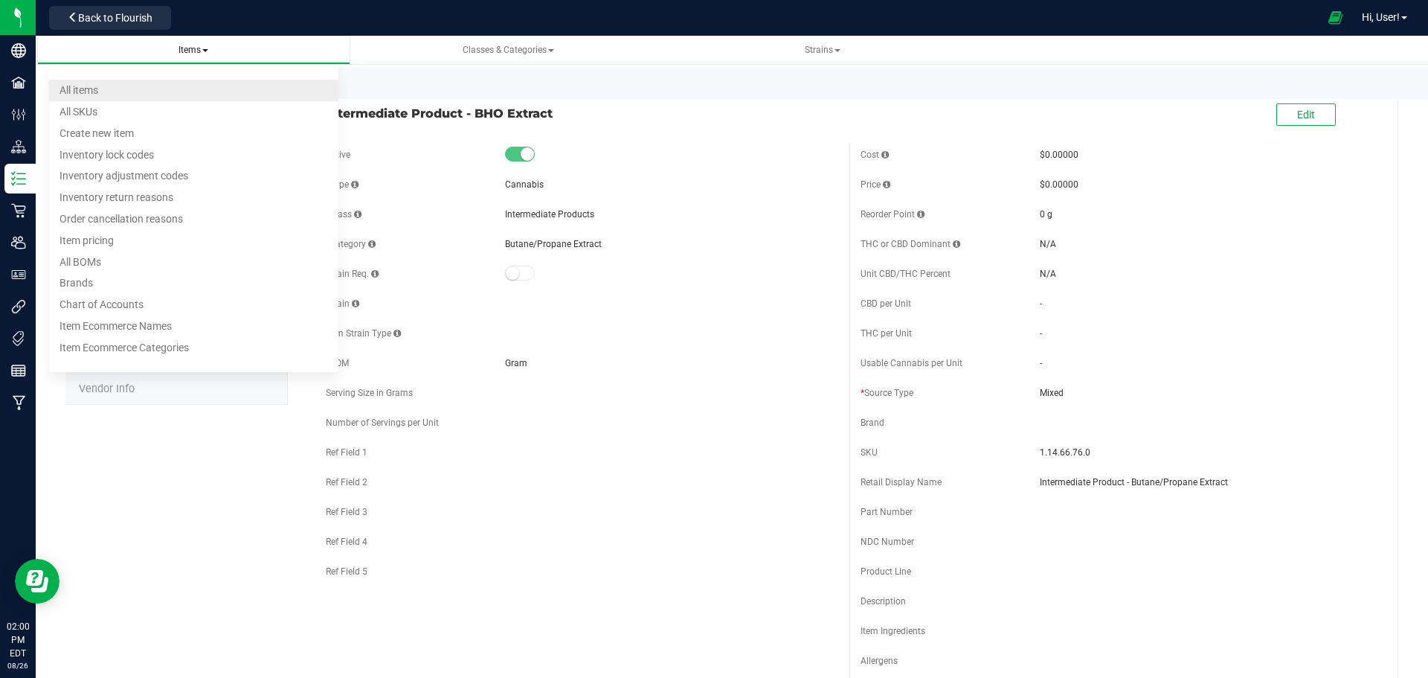
click at [210, 96] on li "All items" at bounding box center [193, 91] width 289 height 22
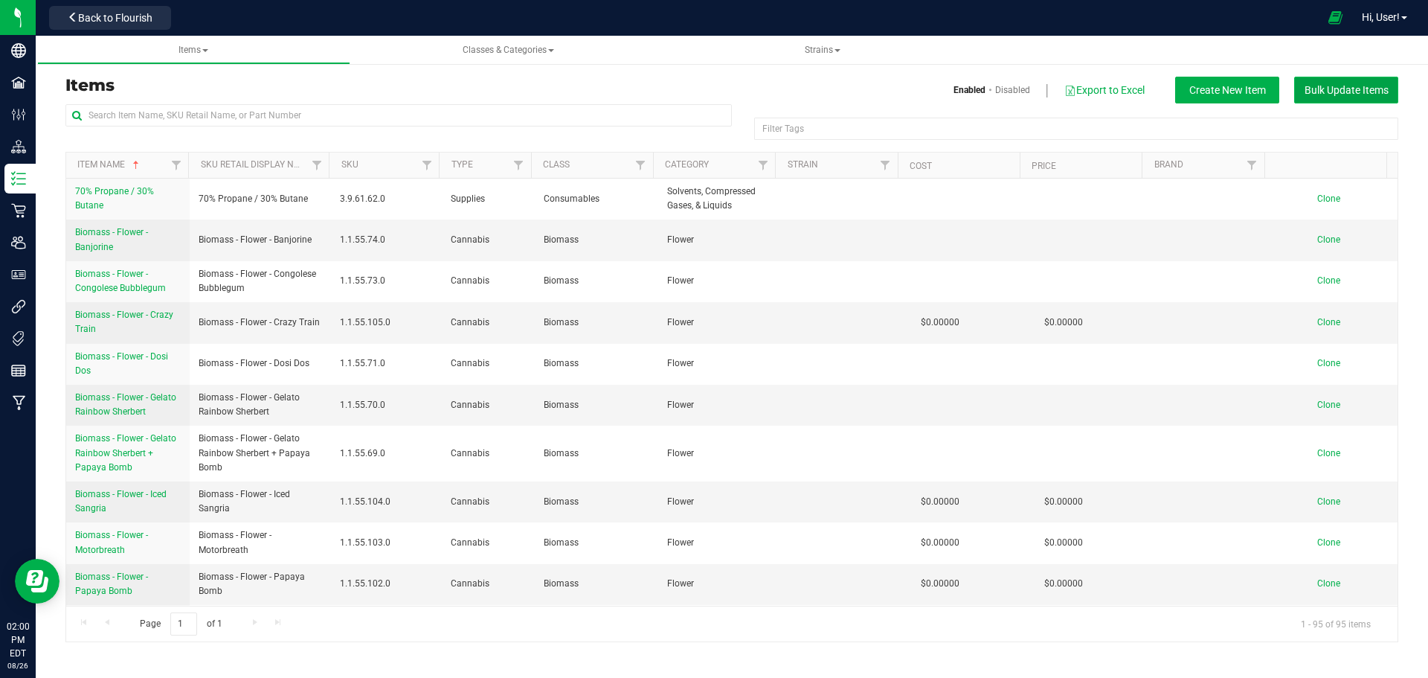
click at [1319, 84] on span "Bulk Update Items" at bounding box center [1347, 90] width 84 height 12
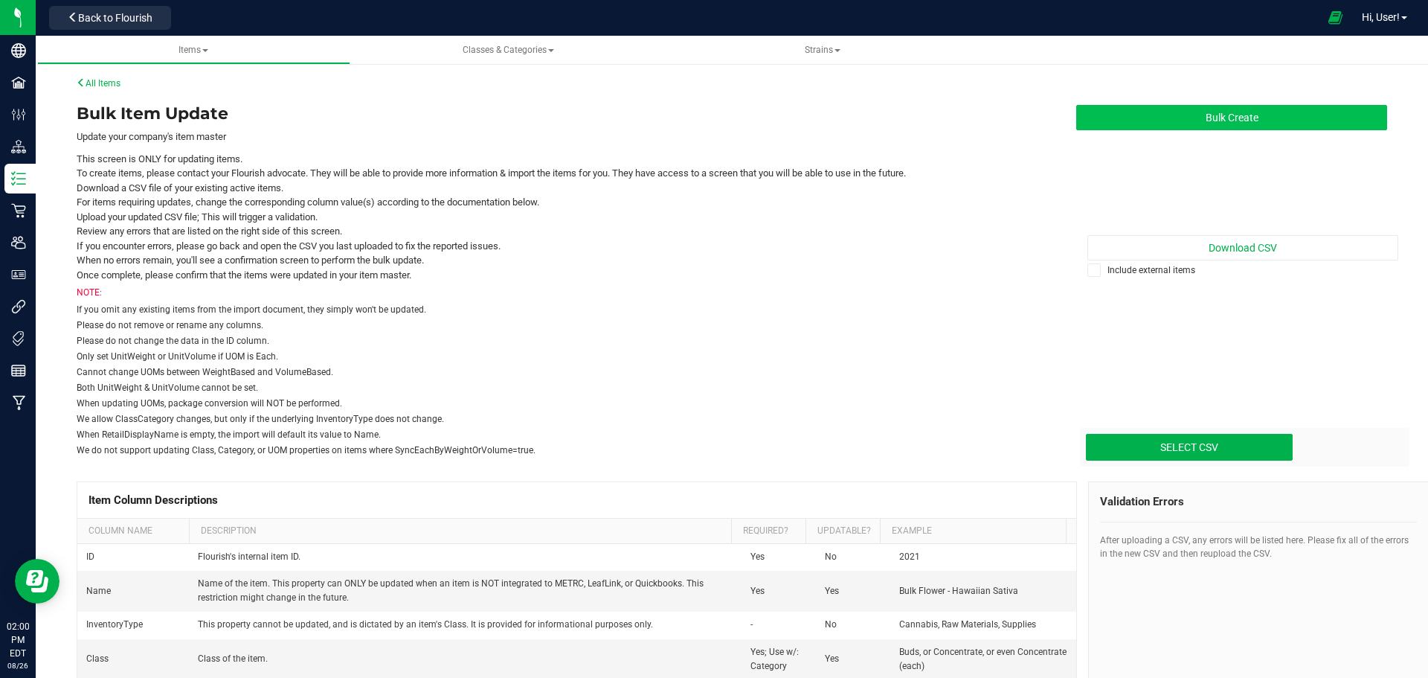
click at [1264, 108] on button "Bulk Create" at bounding box center [1231, 117] width 311 height 25
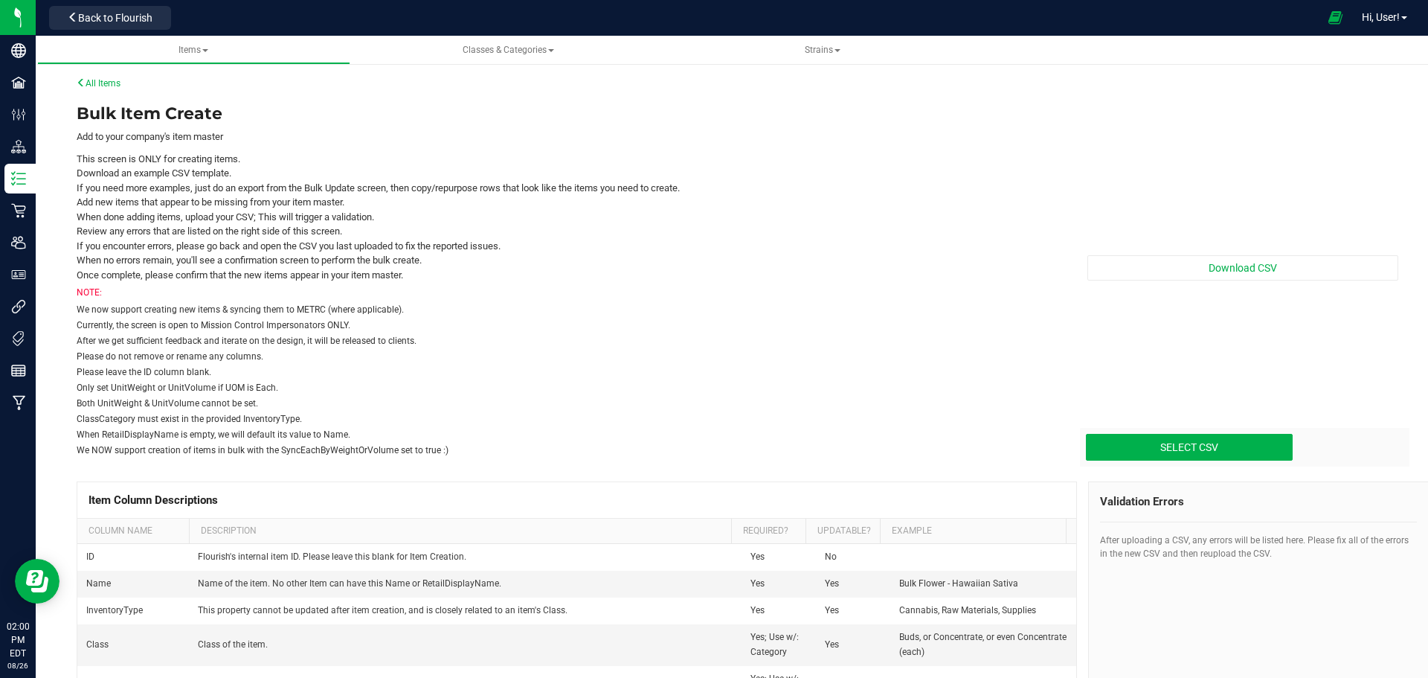
click at [1154, 430] on div "Select CSV Drop files here to upload" at bounding box center [1244, 447] width 329 height 39
type input "C:\fakepath\create-items_[DATE].csv"
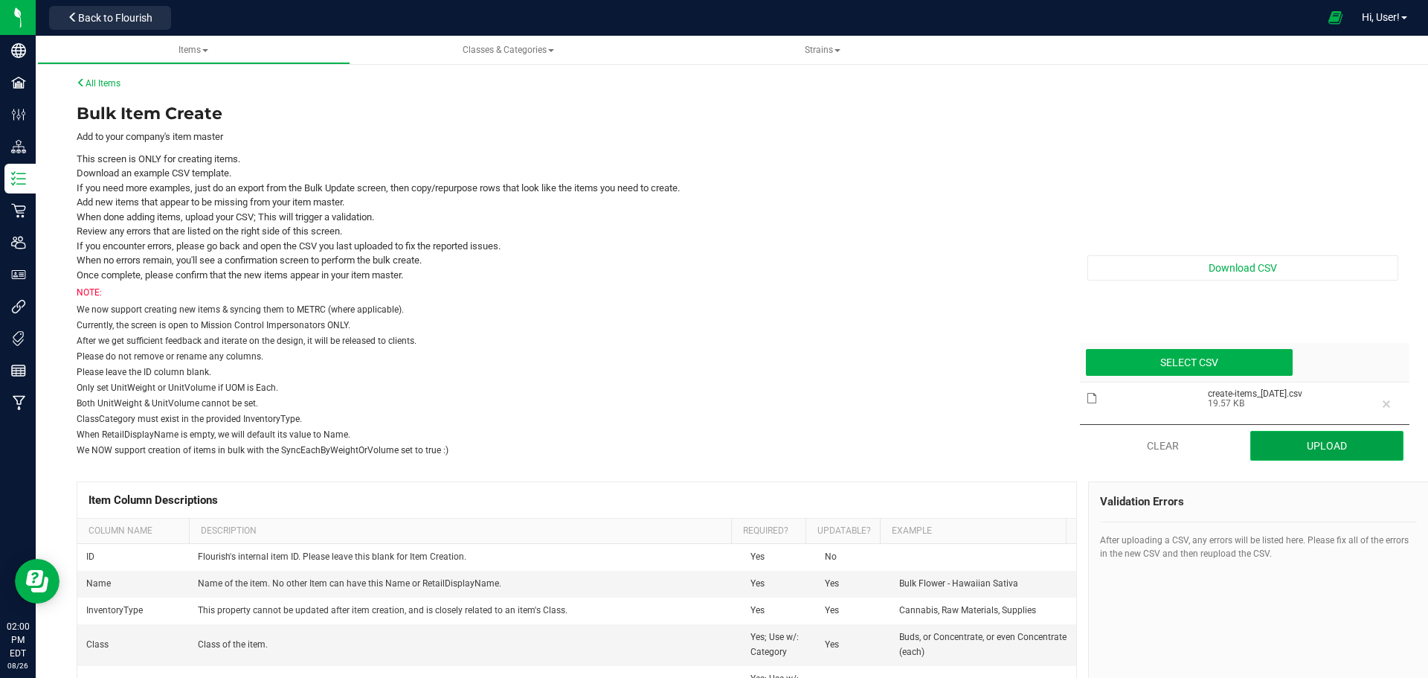
click at [1270, 440] on button "Upload" at bounding box center [1327, 446] width 154 height 30
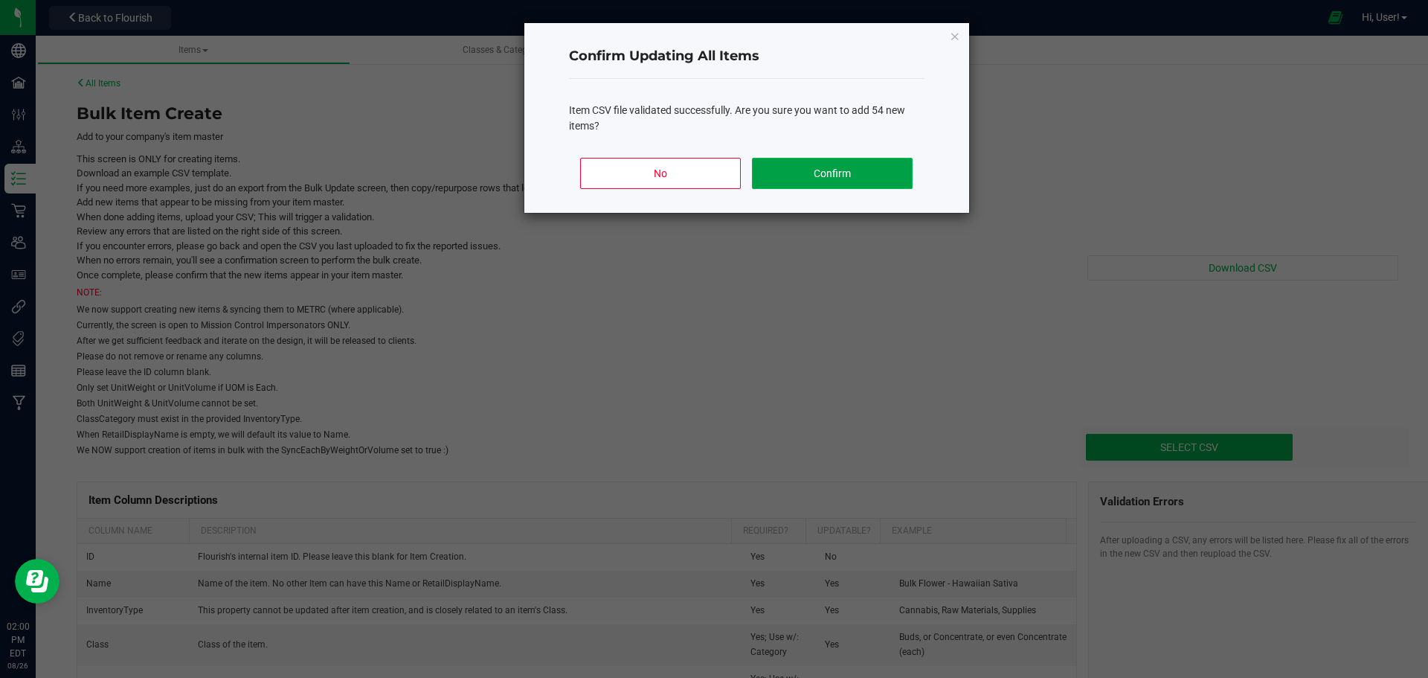
click at [815, 167] on button "Confirm" at bounding box center [832, 173] width 160 height 31
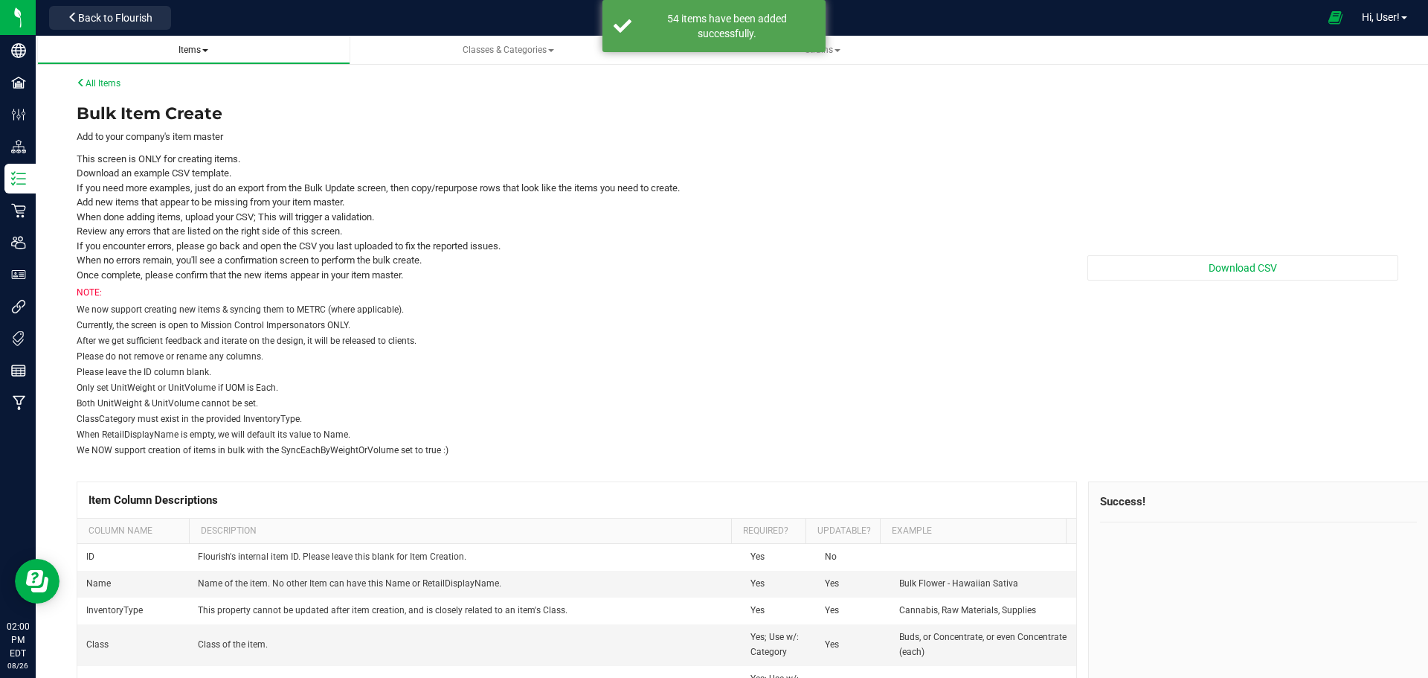
click at [184, 48] on span "Items" at bounding box center [193, 50] width 30 height 10
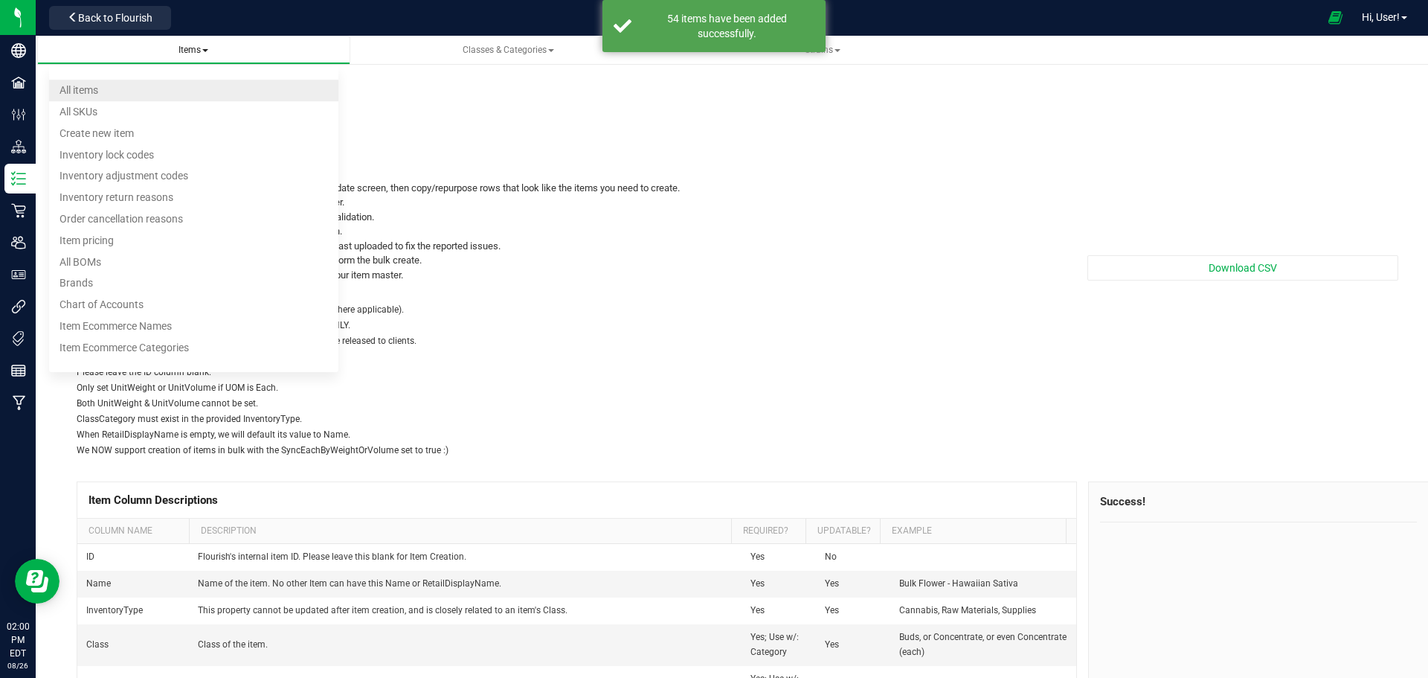
click at [135, 94] on li "All items" at bounding box center [193, 91] width 289 height 22
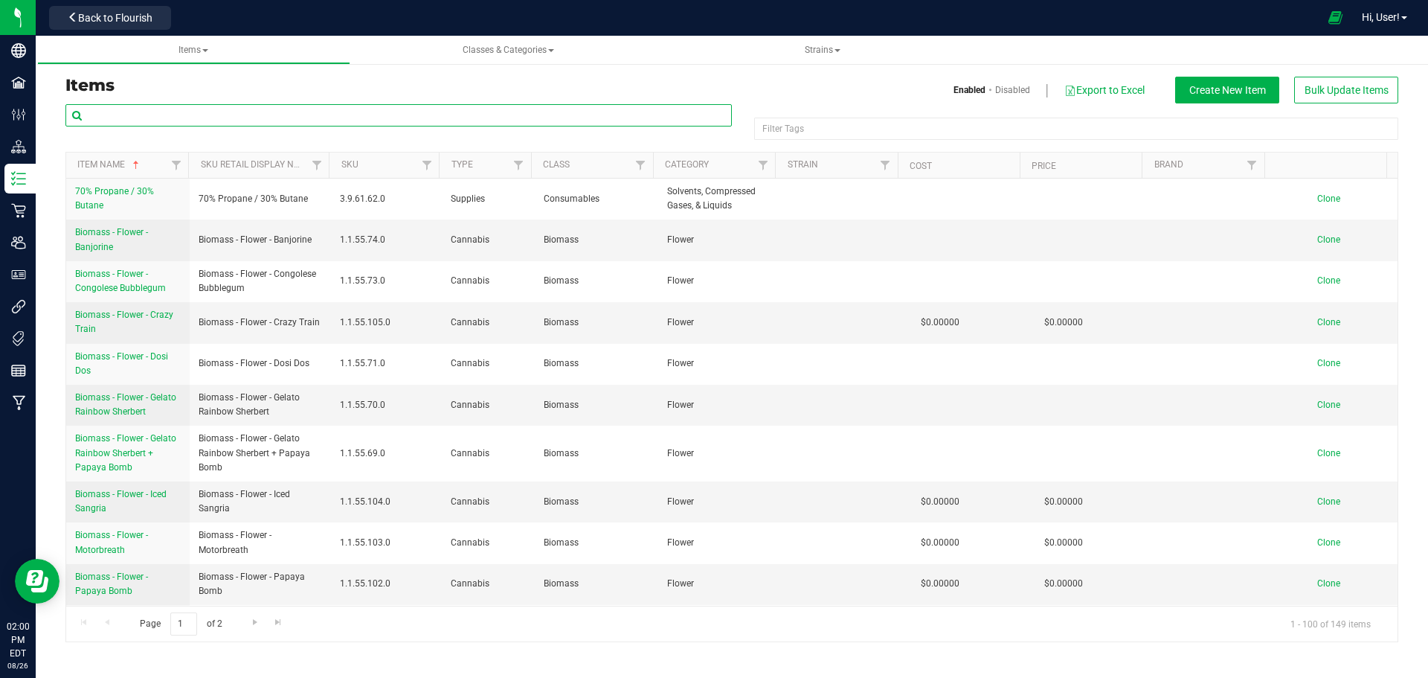
click at [151, 114] on input "text" at bounding box center [398, 115] width 666 height 22
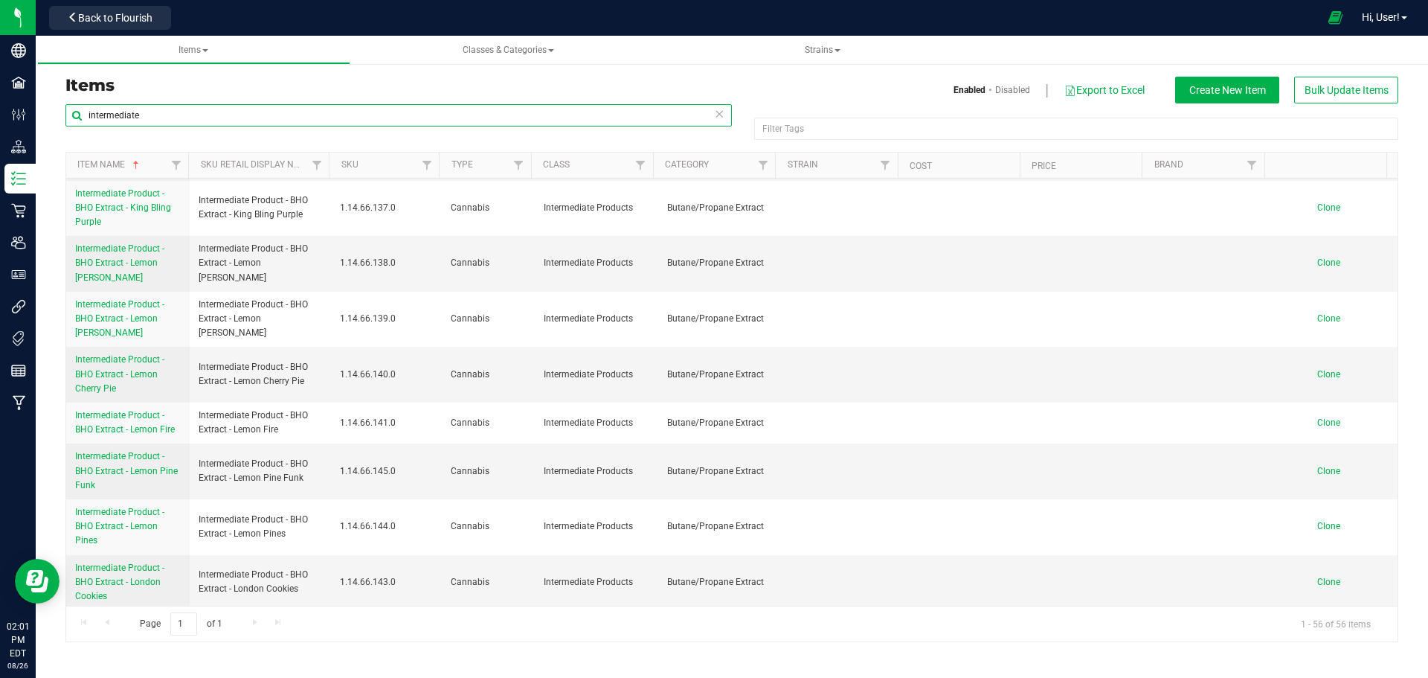
scroll to position [1711, 0]
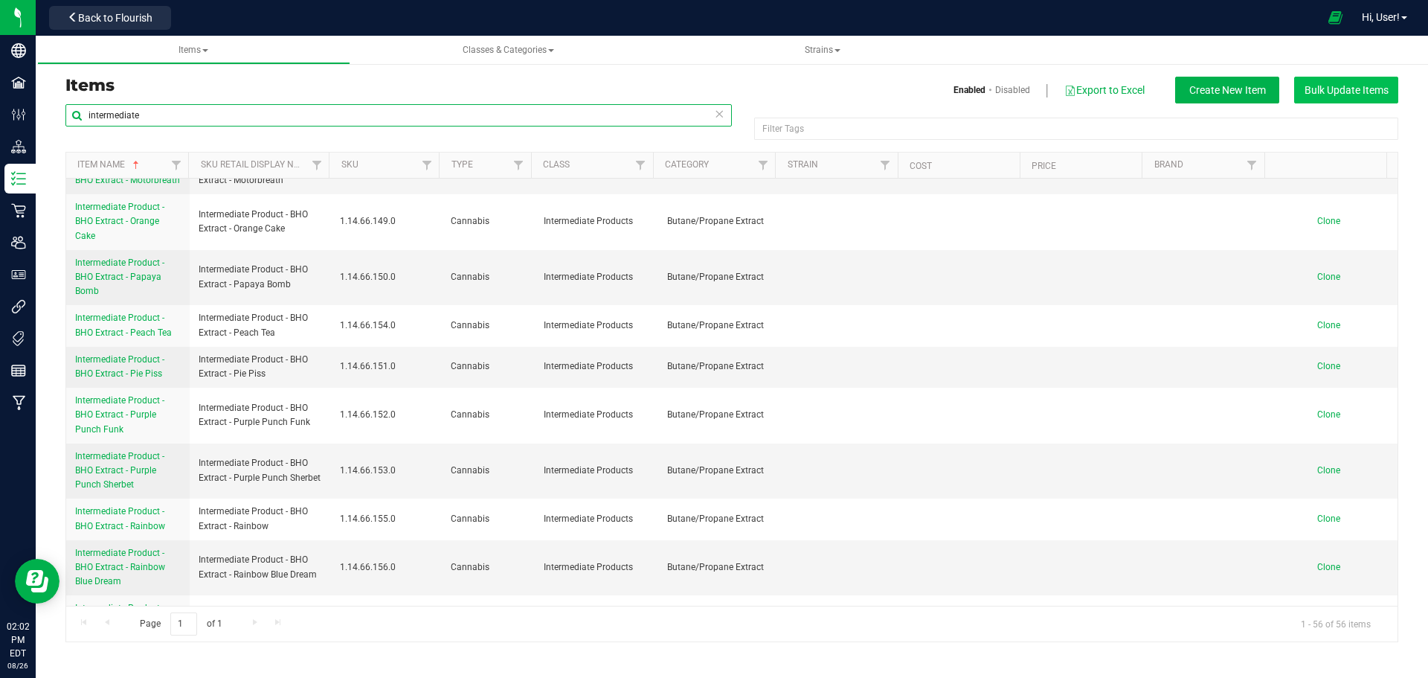
type input "intermediate"
click at [1327, 89] on span "Bulk Update Items" at bounding box center [1347, 90] width 84 height 12
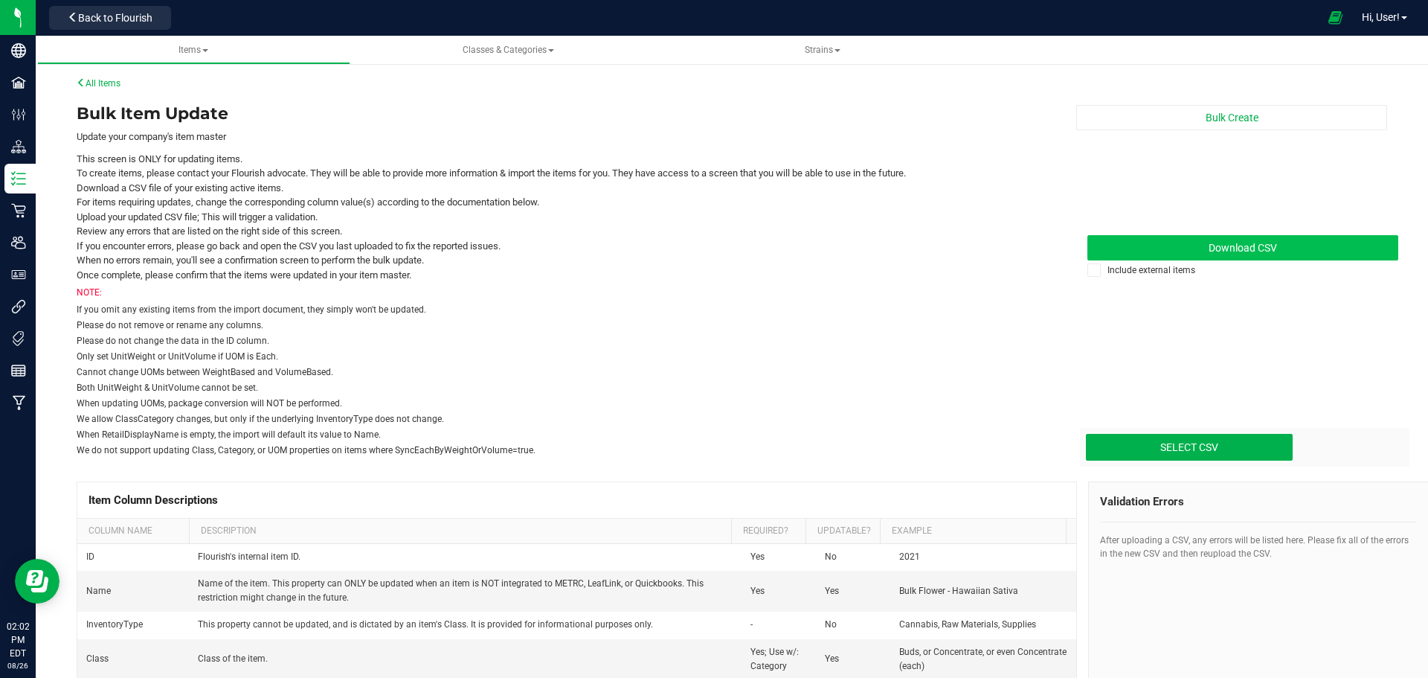
click at [1247, 255] on link "Download CSV" at bounding box center [1242, 247] width 311 height 25
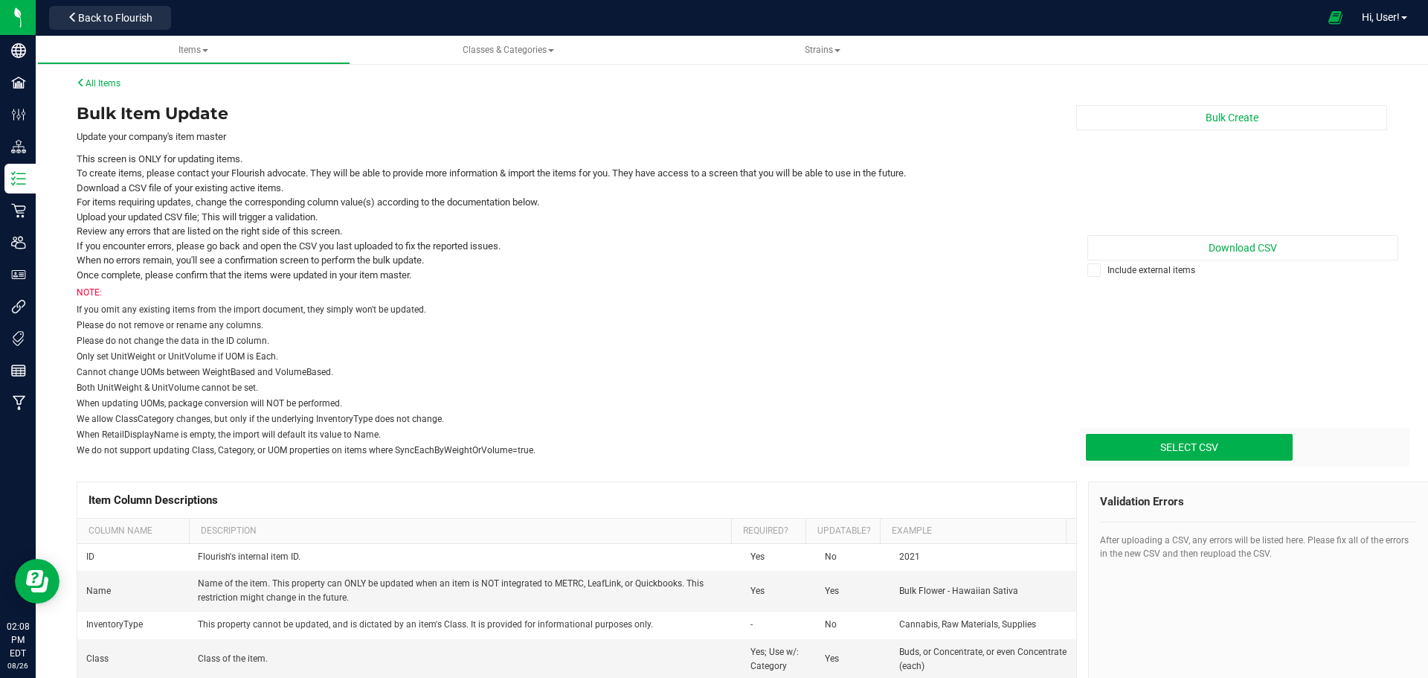
click at [627, 289] on div "NOTE:" at bounding box center [565, 292] width 977 height 13
click at [181, 57] on span "Items All items All SKUs Create new item Inventory lock codes Inventory adjustm…" at bounding box center [193, 50] width 289 height 13
click at [200, 50] on span "Items" at bounding box center [193, 50] width 30 height 10
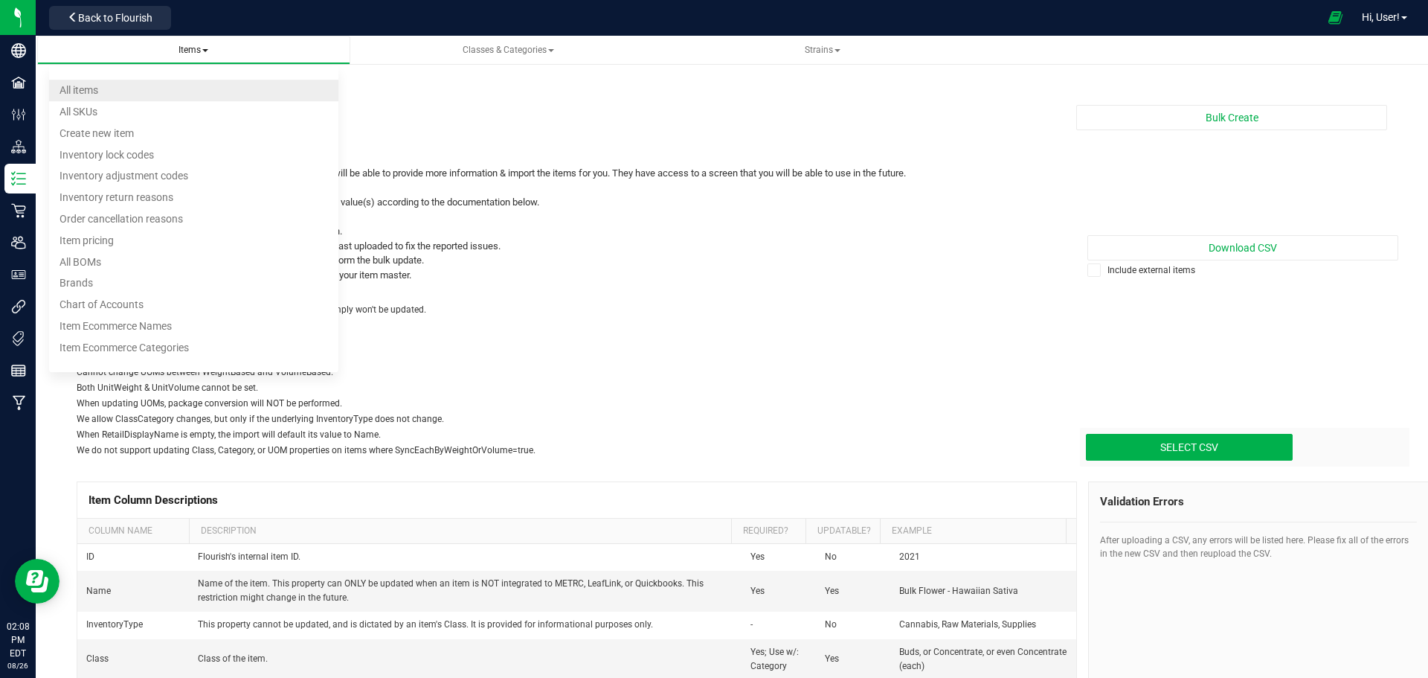
click at [202, 87] on li "All items" at bounding box center [193, 91] width 289 height 22
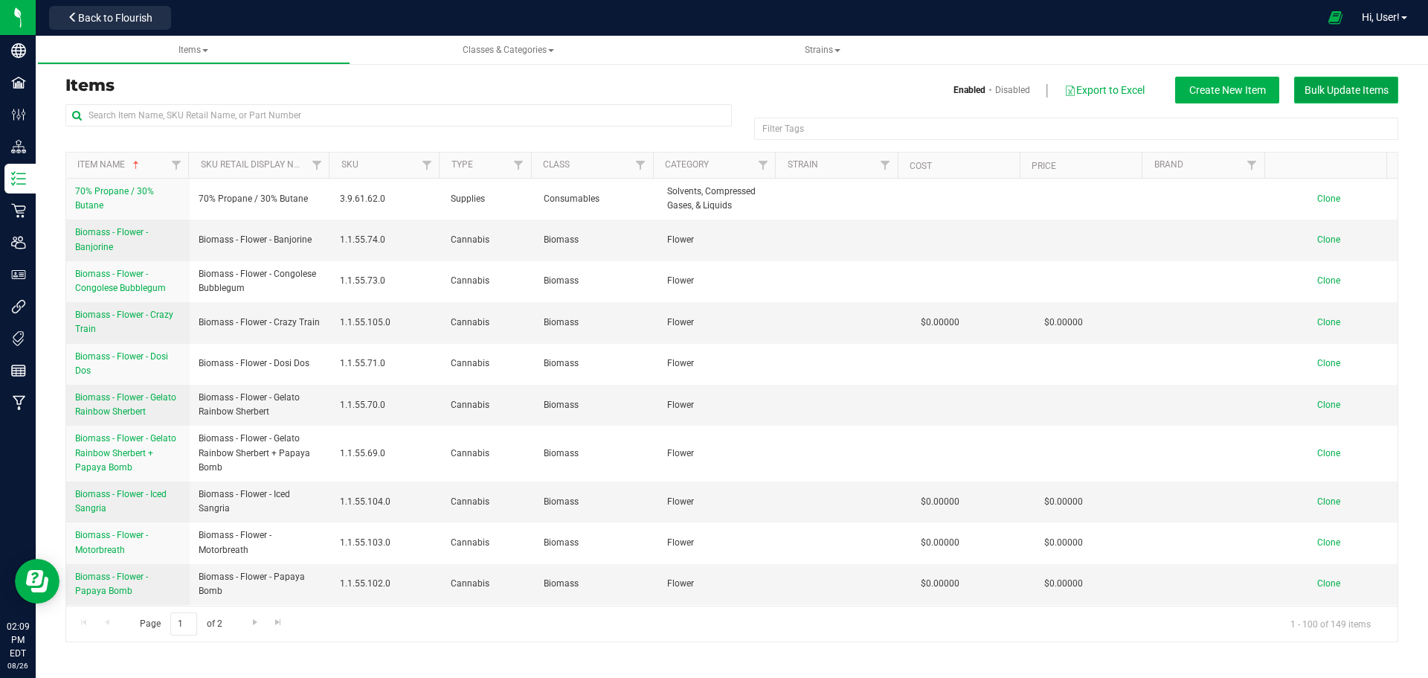
click at [1340, 84] on span "Bulk Update Items" at bounding box center [1347, 90] width 84 height 12
